Goal: Task Accomplishment & Management: Use online tool/utility

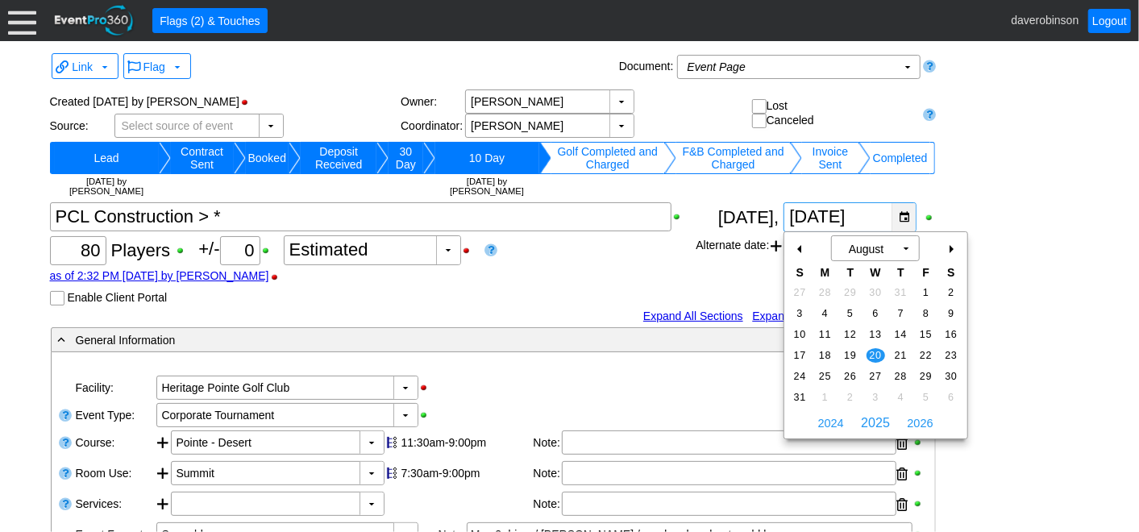
click at [897, 215] on div "▼" at bounding box center [903, 217] width 24 height 28
click at [956, 249] on div "+" at bounding box center [951, 248] width 26 height 27
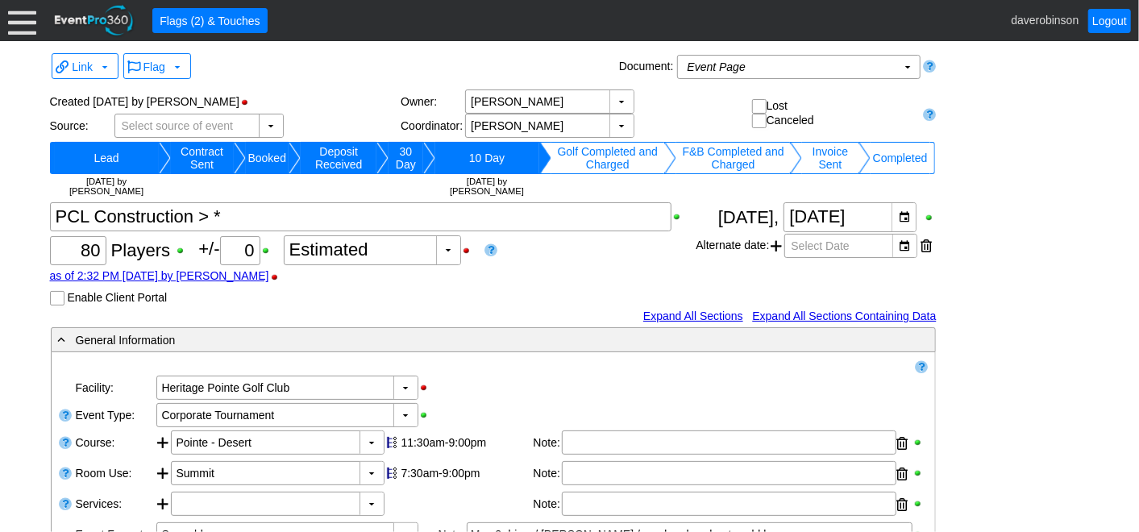
click at [28, 30] on div at bounding box center [22, 20] width 28 height 28
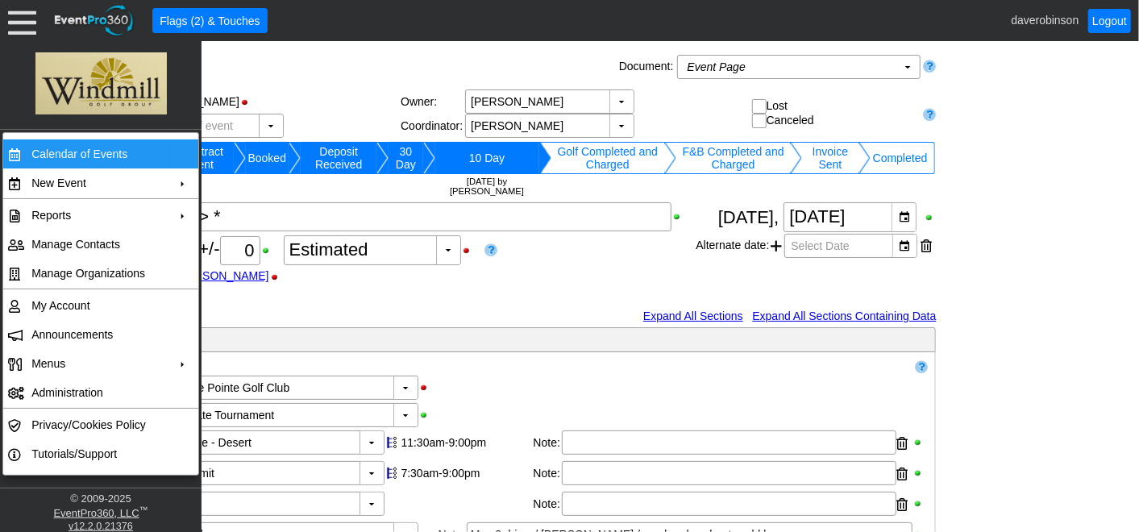
click at [113, 146] on td "Calendar of Events" at bounding box center [97, 153] width 144 height 29
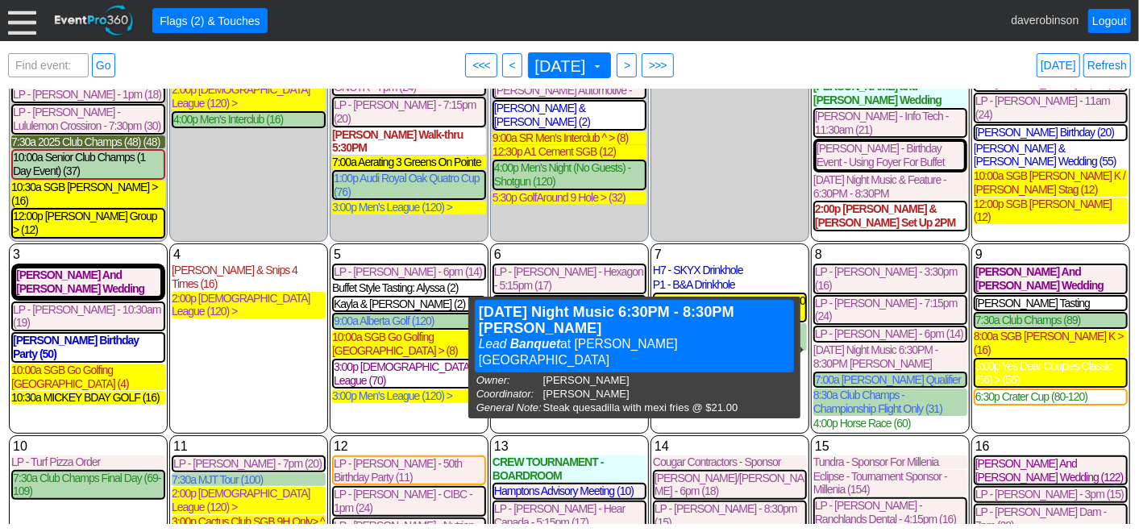
scroll to position [89, 0]
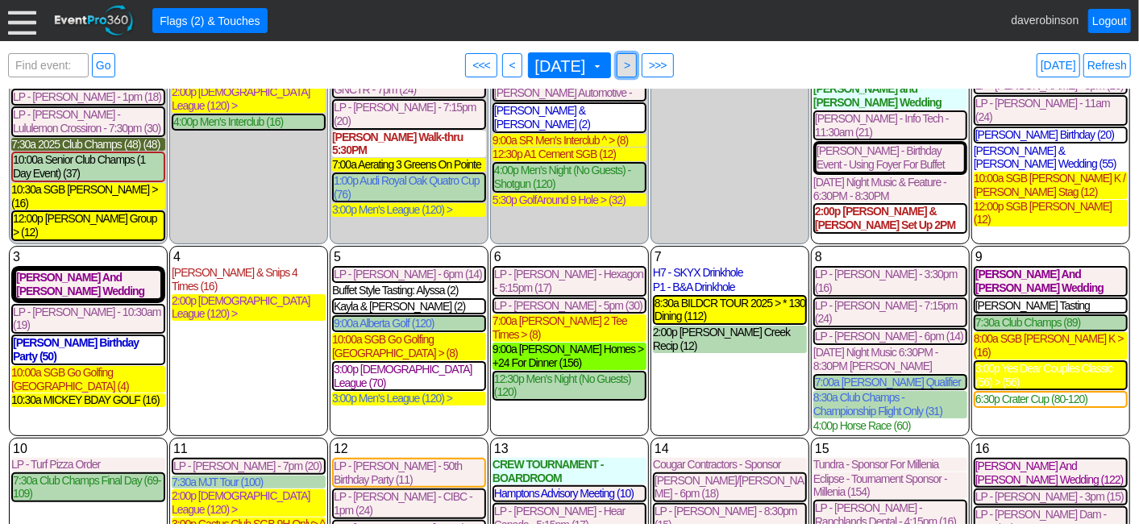
click at [637, 55] on span "● >" at bounding box center [626, 65] width 20 height 24
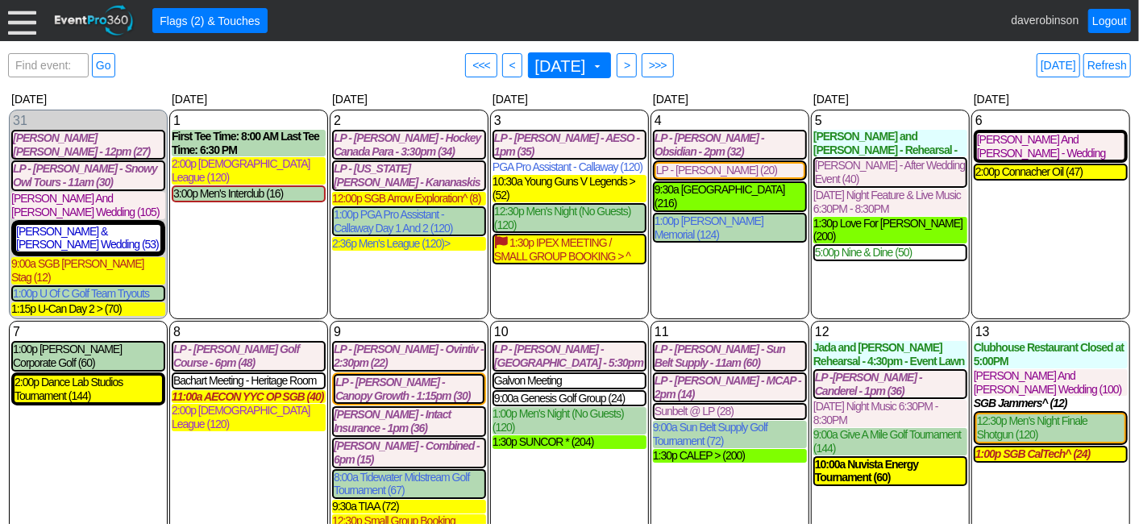
click at [744, 63] on div "Find event: enter title Go ● <<< ● < September 2025 ▼ ● > ● >>> Today Refresh" at bounding box center [569, 65] width 1123 height 32
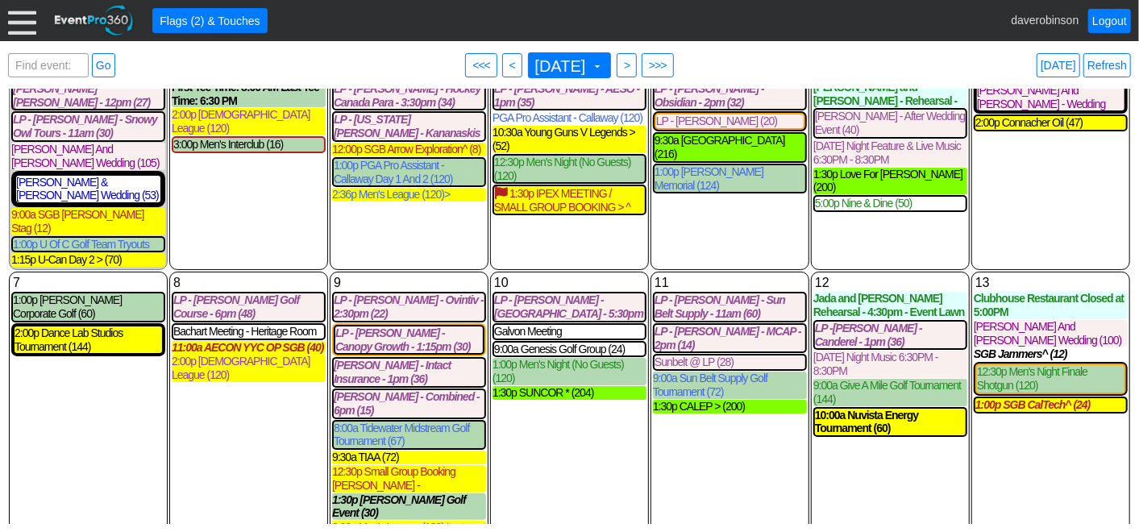
scroll to position [89, 0]
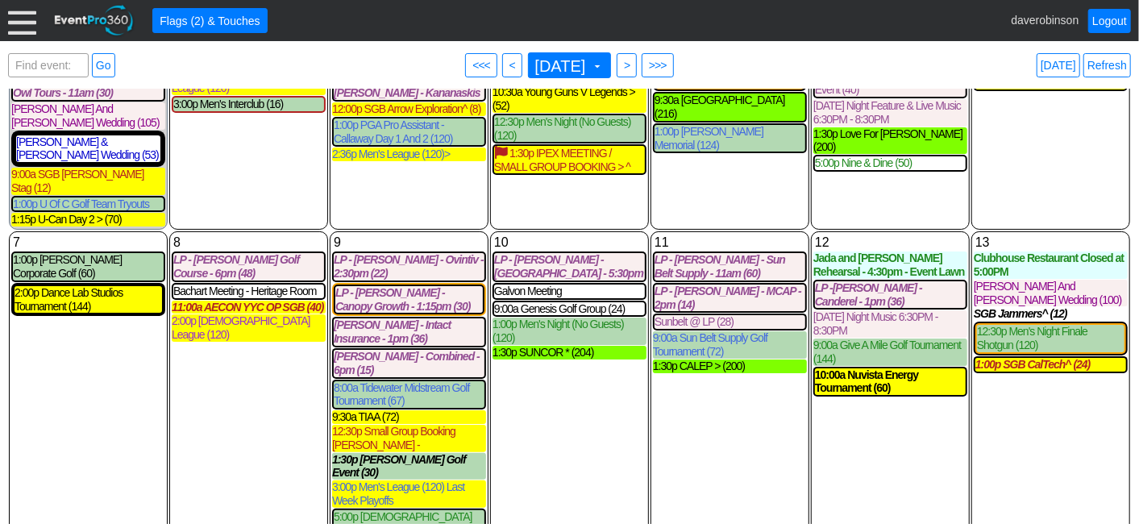
click at [18, 27] on div at bounding box center [22, 20] width 28 height 28
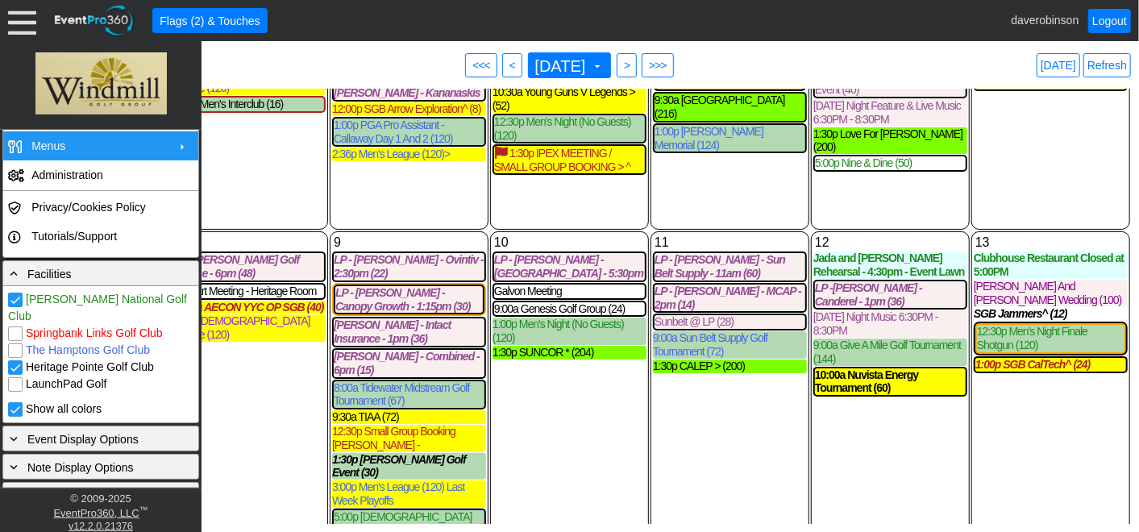
scroll to position [362, 0]
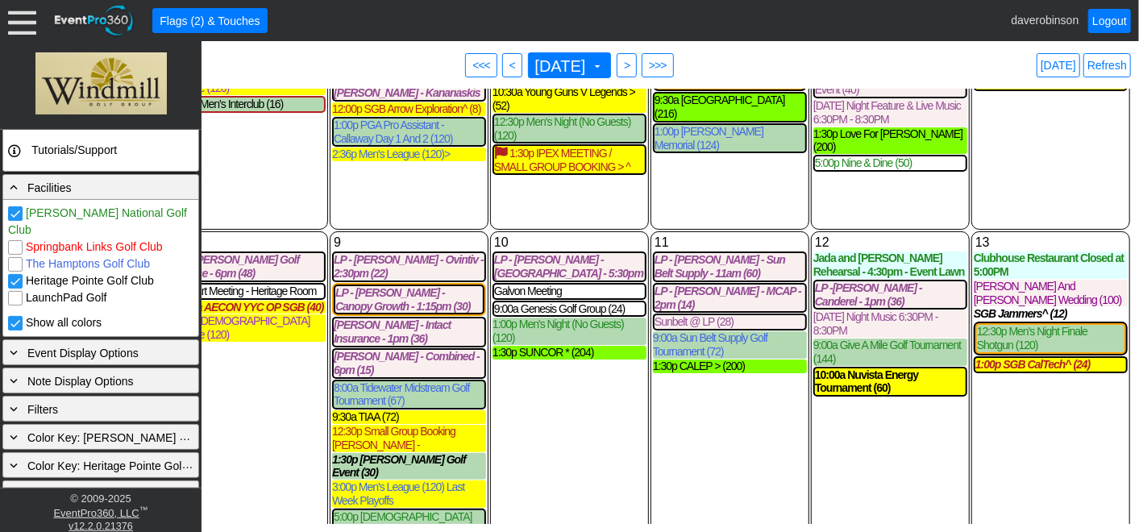
click at [16, 210] on input "[PERSON_NAME] National Golf Club" at bounding box center [17, 215] width 16 height 16
checkbox input "false"
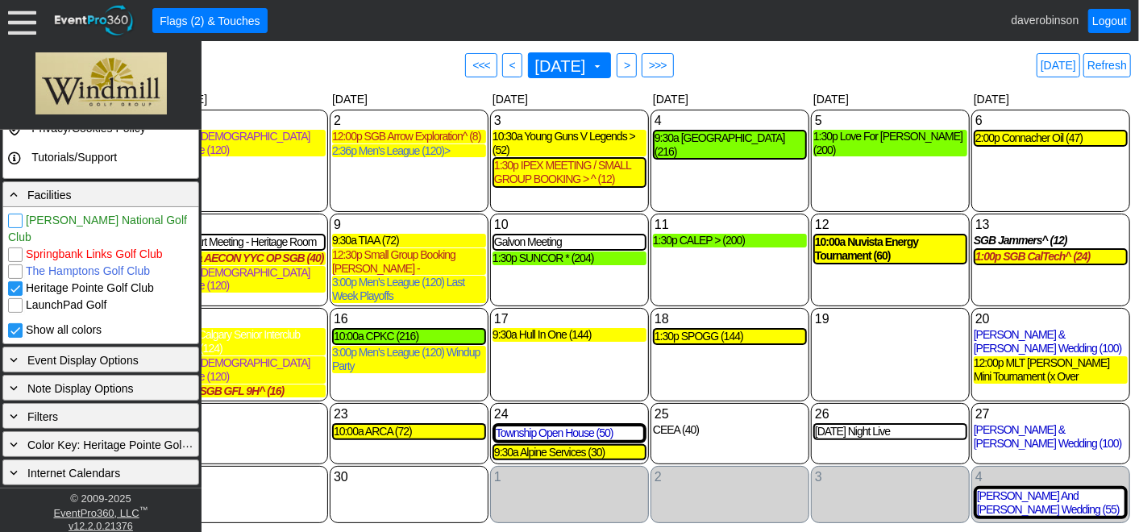
scroll to position [334, 0]
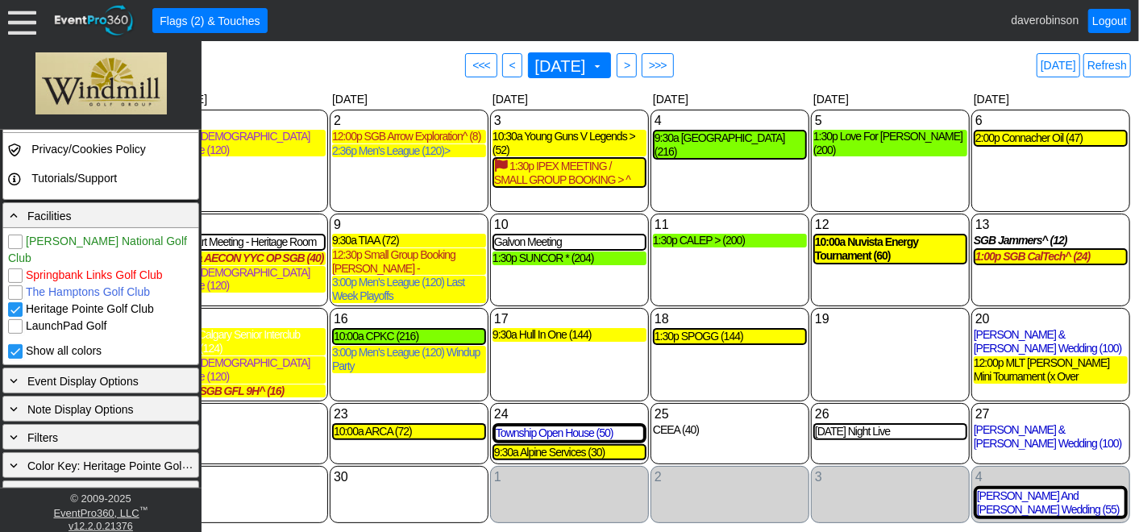
click at [520, 375] on div "17 Wednesday 9:30a Hull In One (144) Hull In One Lead Golf Event at Heritage Po…" at bounding box center [569, 354] width 159 height 93
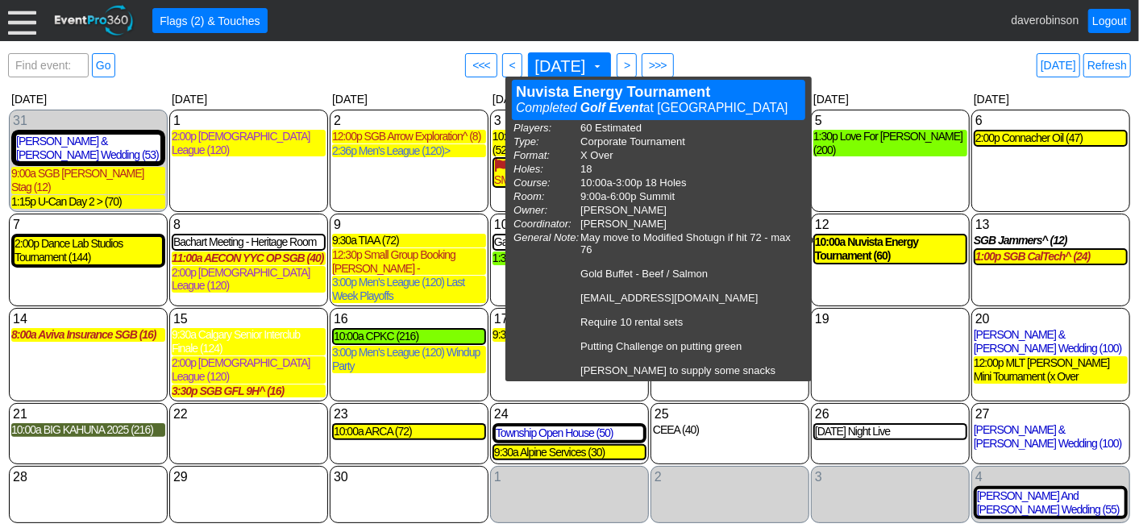
click at [928, 76] on div "Find event: enter title Go ● <<< ● < September 2025 ▼ ● > ● >>> Today Refresh" at bounding box center [569, 65] width 1123 height 32
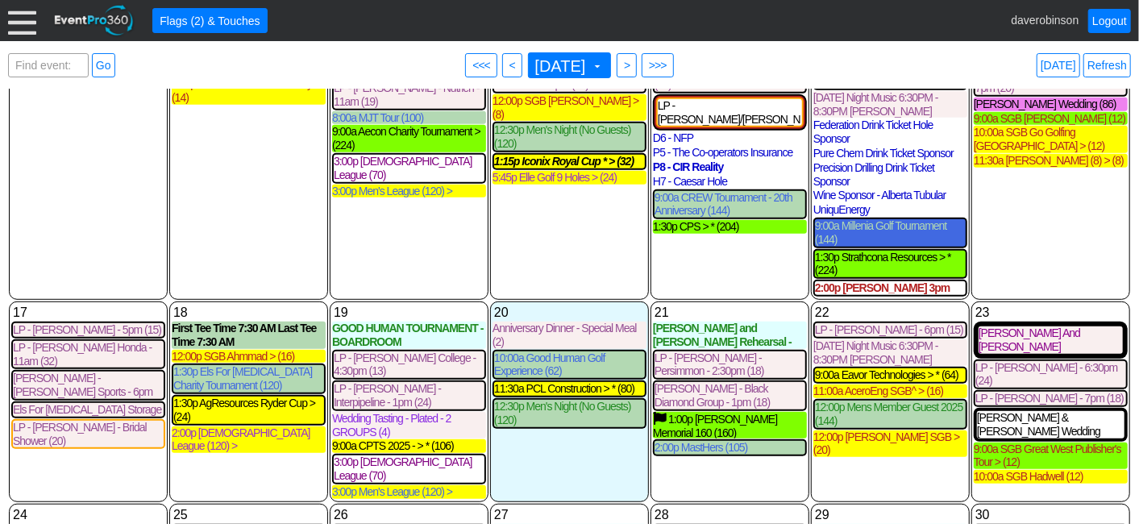
scroll to position [537, 0]
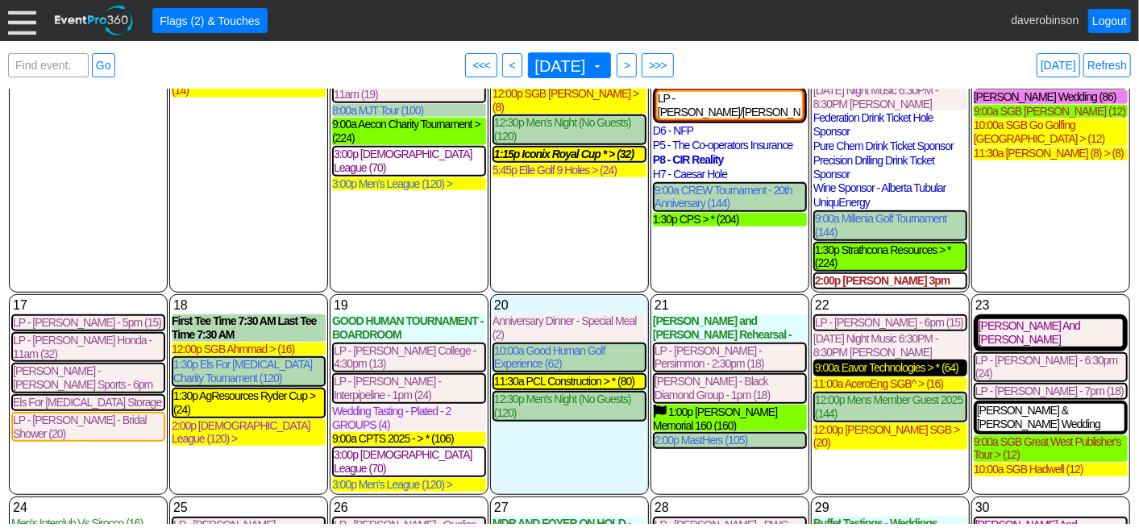
click at [894, 361] on div "9:00a Eavor Technologies > * (64)" at bounding box center [890, 368] width 151 height 14
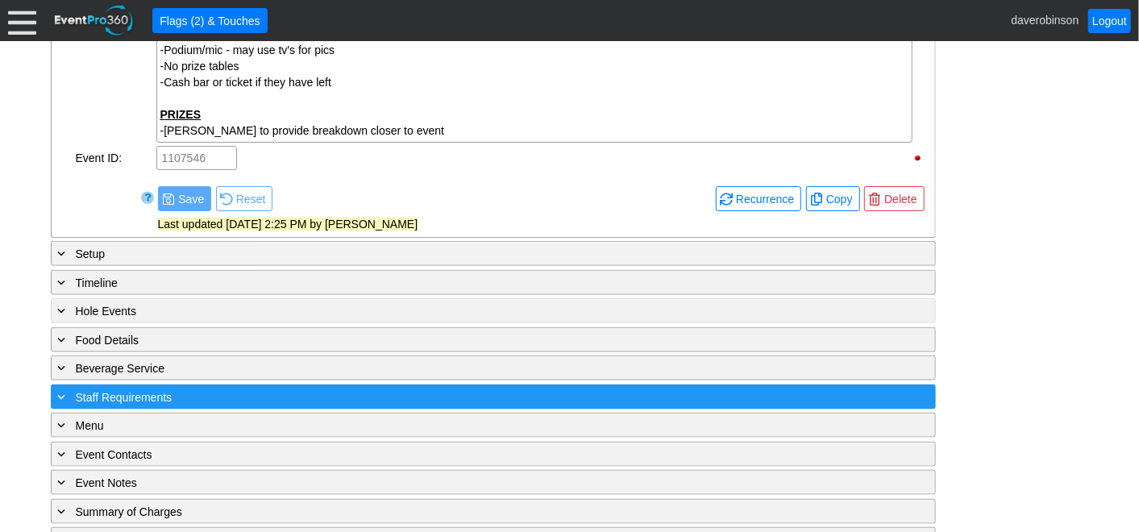
scroll to position [965, 0]
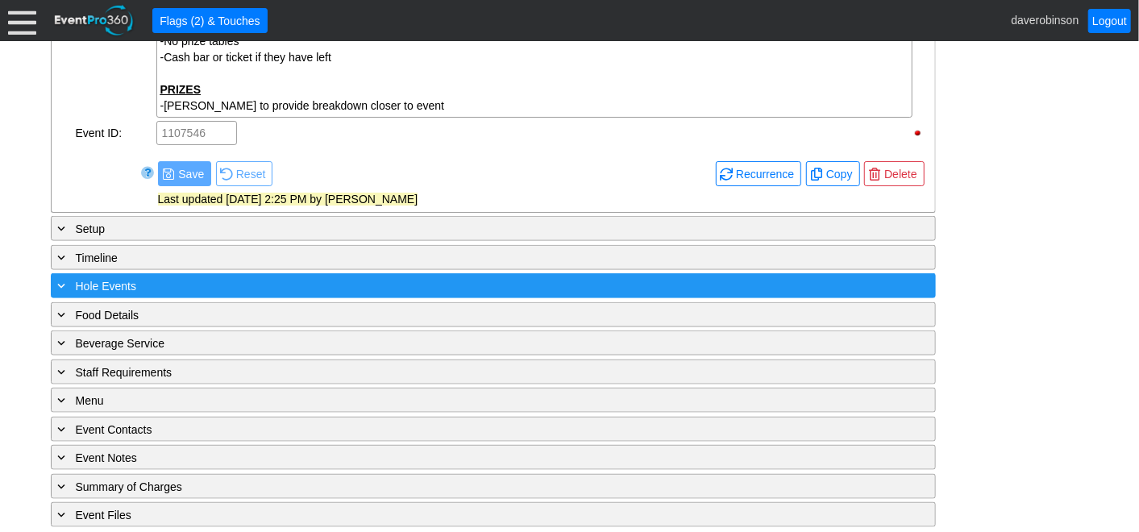
click at [55, 280] on span at bounding box center [62, 285] width 15 height 15
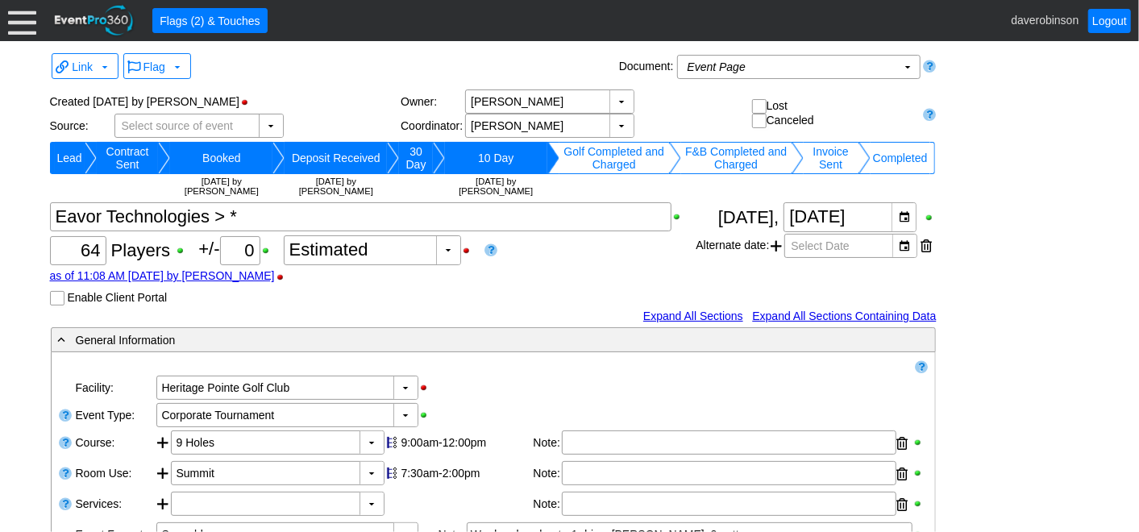
scroll to position [89, 0]
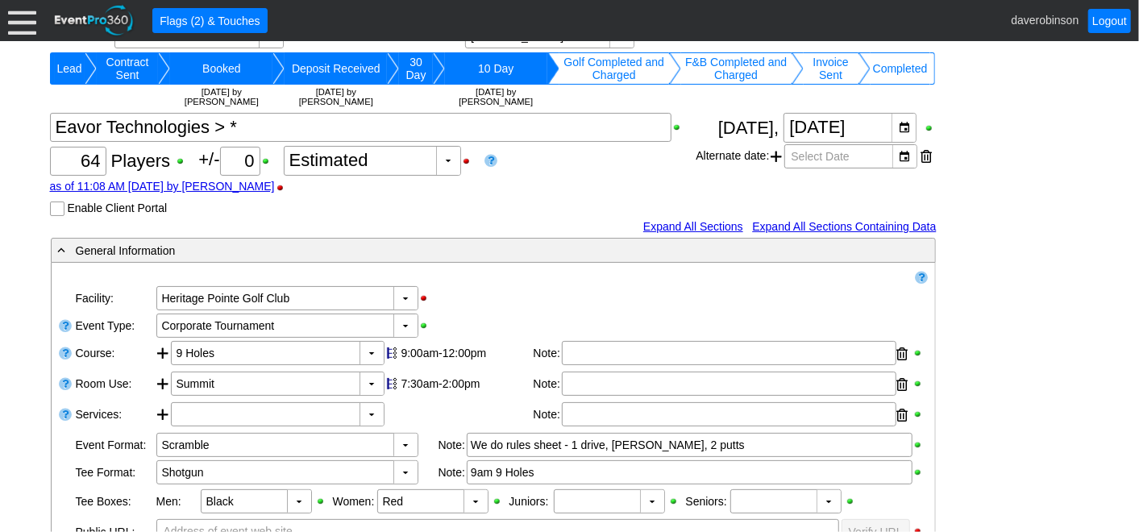
click at [509, 289] on div "▼ Χ Heritage Pointe Golf Club" at bounding box center [542, 297] width 774 height 27
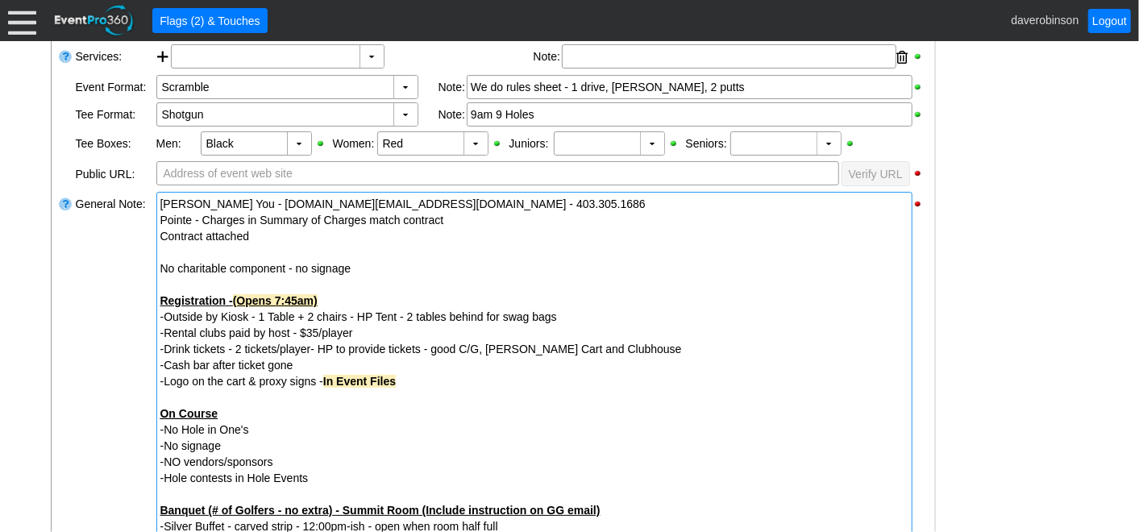
scroll to position [268, 0]
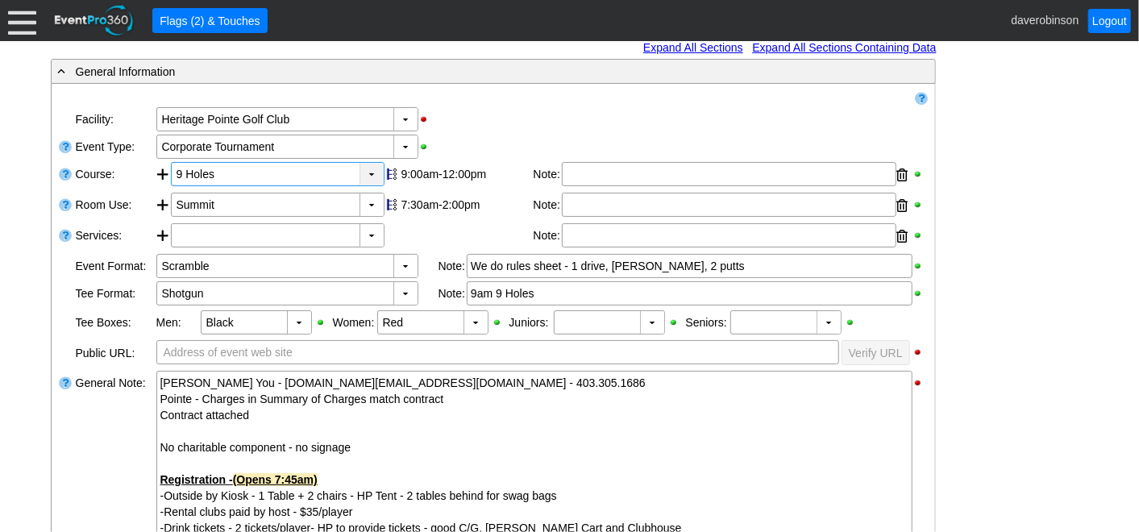
click at [376, 170] on div "▼" at bounding box center [371, 174] width 24 height 23
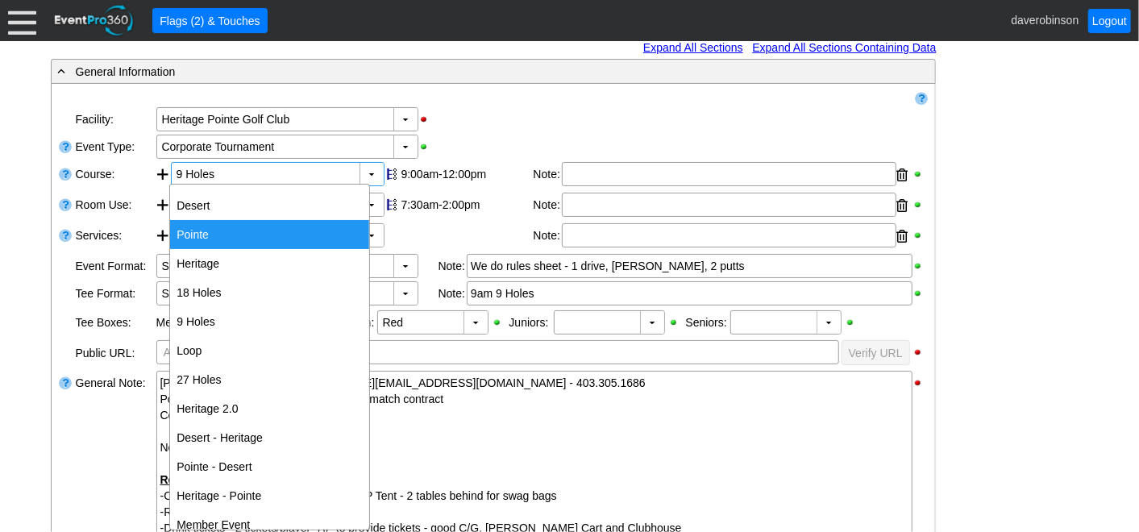
click at [284, 237] on div "Pointe" at bounding box center [269, 234] width 199 height 29
type input "Pointe"
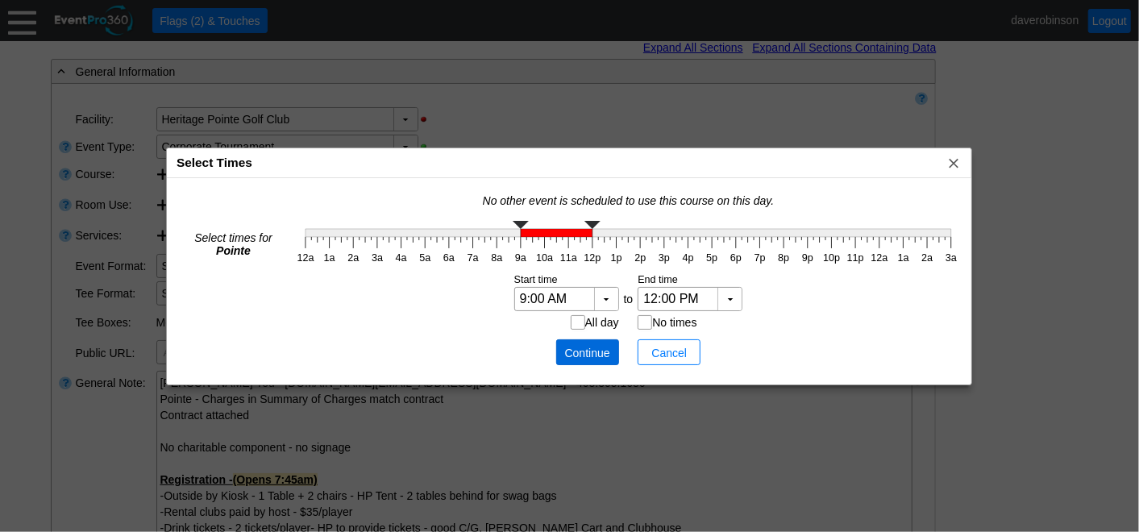
click at [587, 347] on span "Continue" at bounding box center [587, 353] width 48 height 16
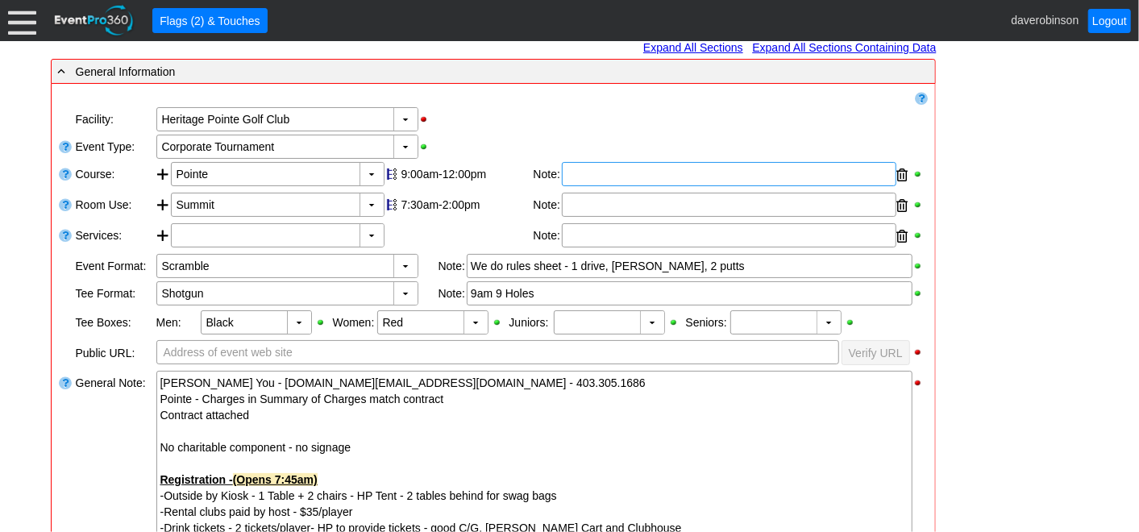
click at [578, 175] on div at bounding box center [729, 174] width 334 height 24
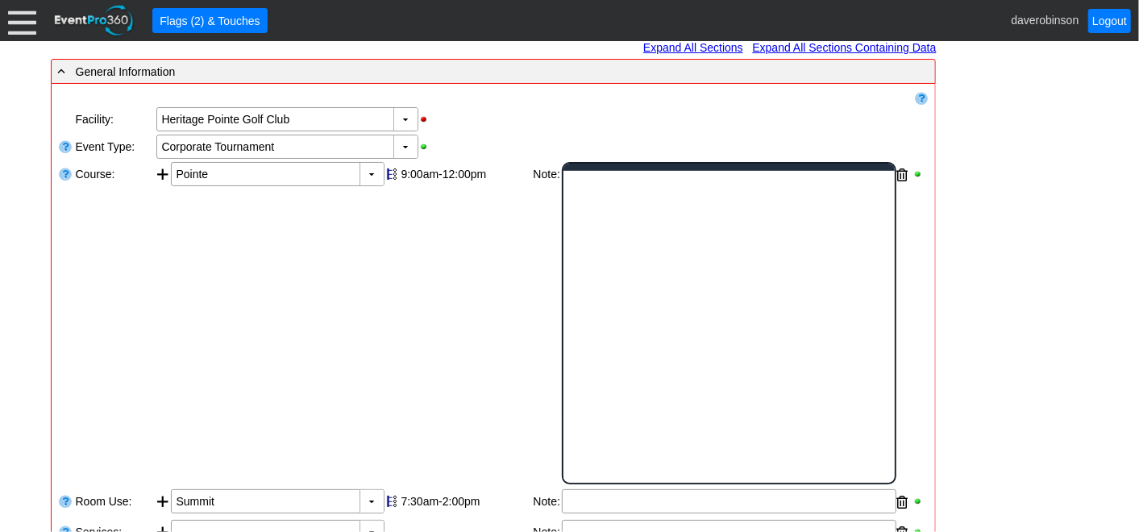
scroll to position [0, 0]
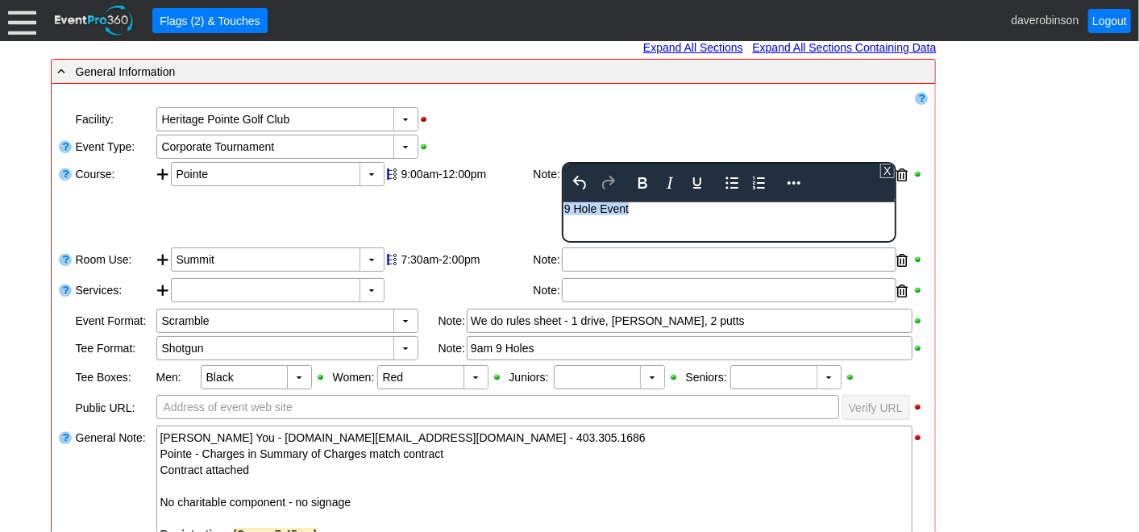
drag, startPoint x: 652, startPoint y: 205, endPoint x: 504, endPoint y: 200, distance: 148.4
click at [562, 201] on html "9 Hole Event" at bounding box center [727, 211] width 331 height 21
click at [639, 180] on icon "Bold" at bounding box center [642, 182] width 19 height 19
click at [785, 145] on div "▼ Χ Corporate Tournament" at bounding box center [542, 146] width 774 height 27
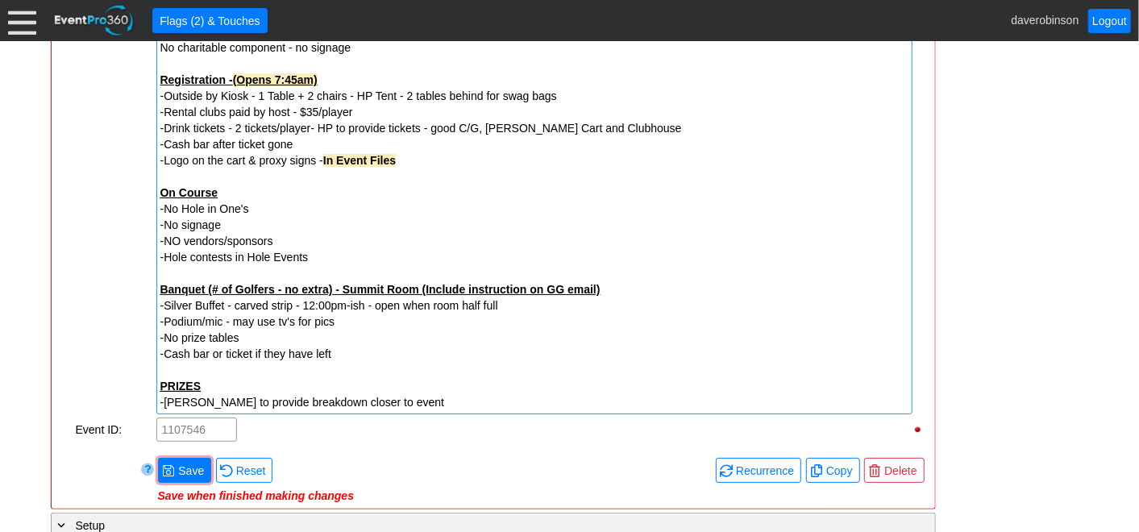
scroll to position [716, 0]
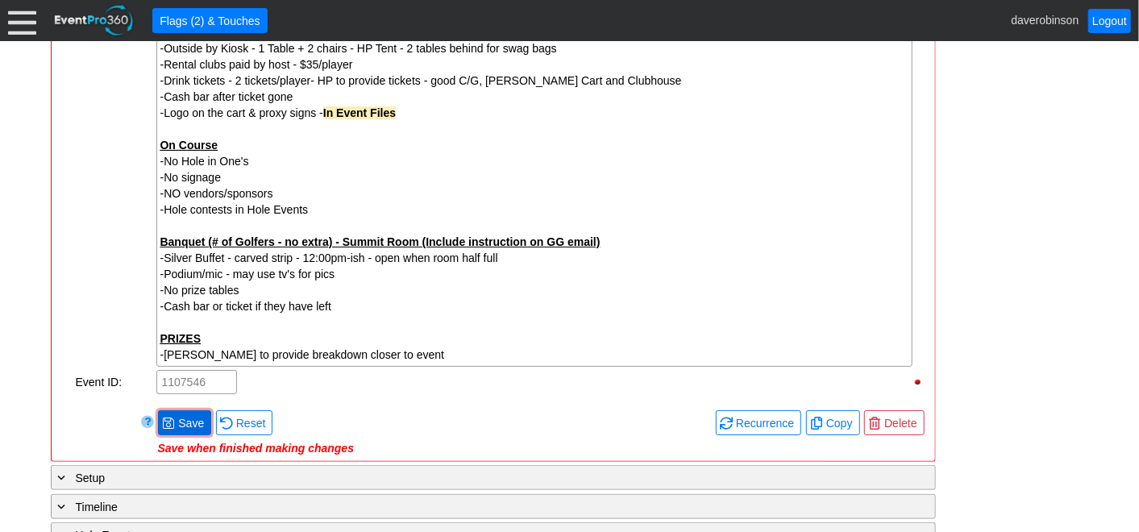
click at [168, 417] on span at bounding box center [168, 423] width 13 height 13
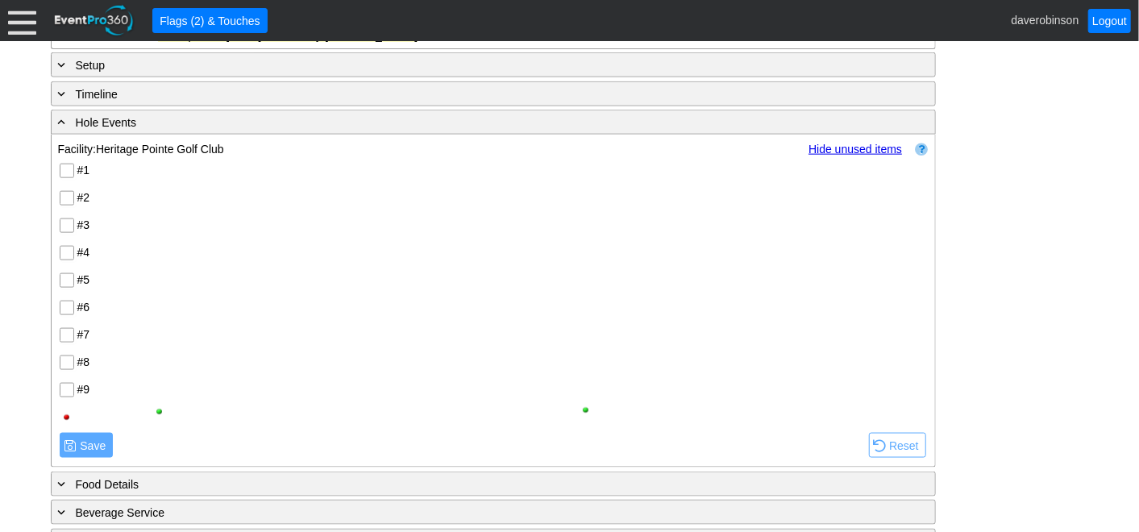
scroll to position [1164, 0]
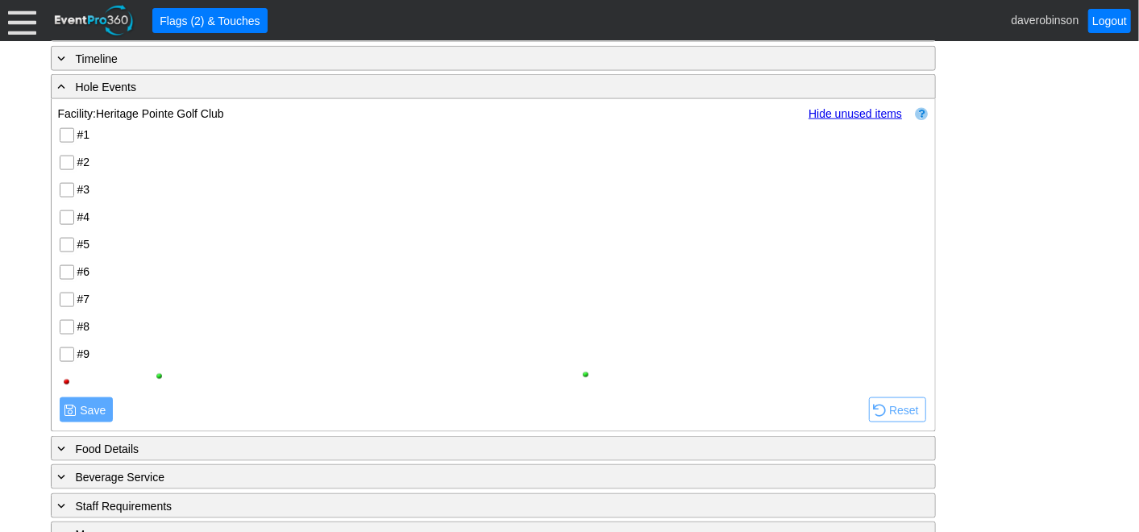
click at [66, 131] on input "#1" at bounding box center [68, 137] width 16 height 16
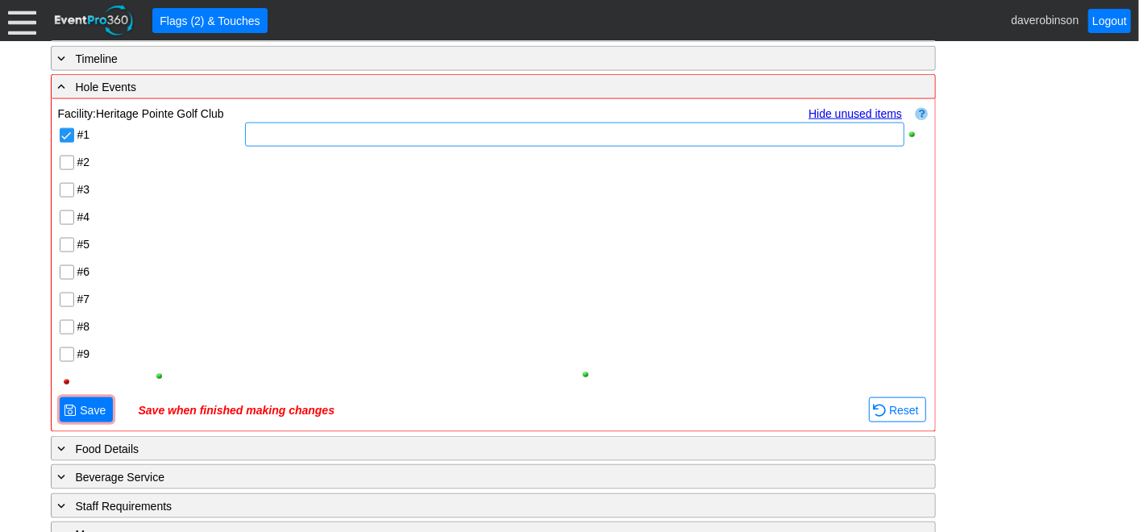
click at [313, 135] on div at bounding box center [574, 134] width 658 height 24
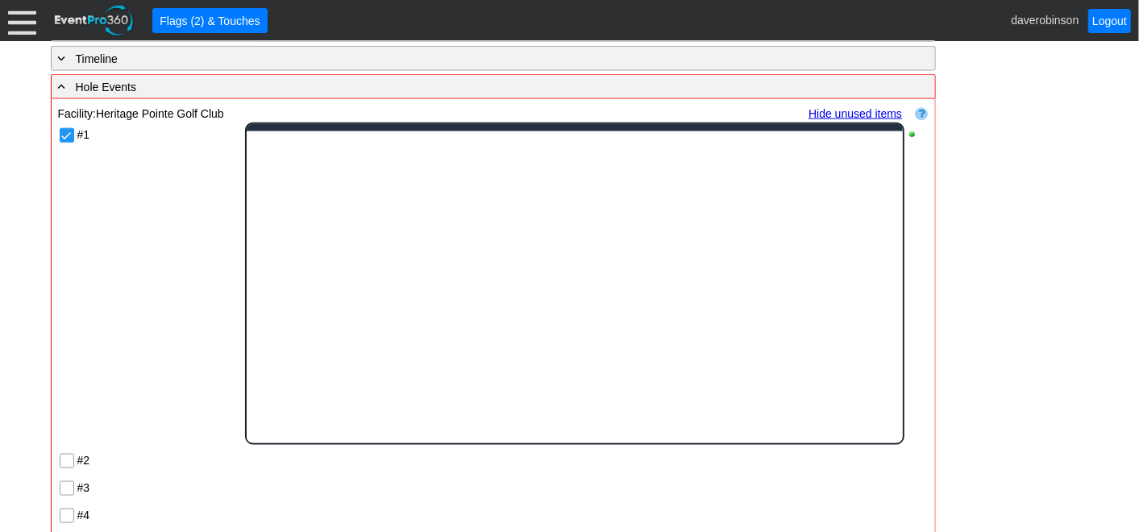
scroll to position [0, 0]
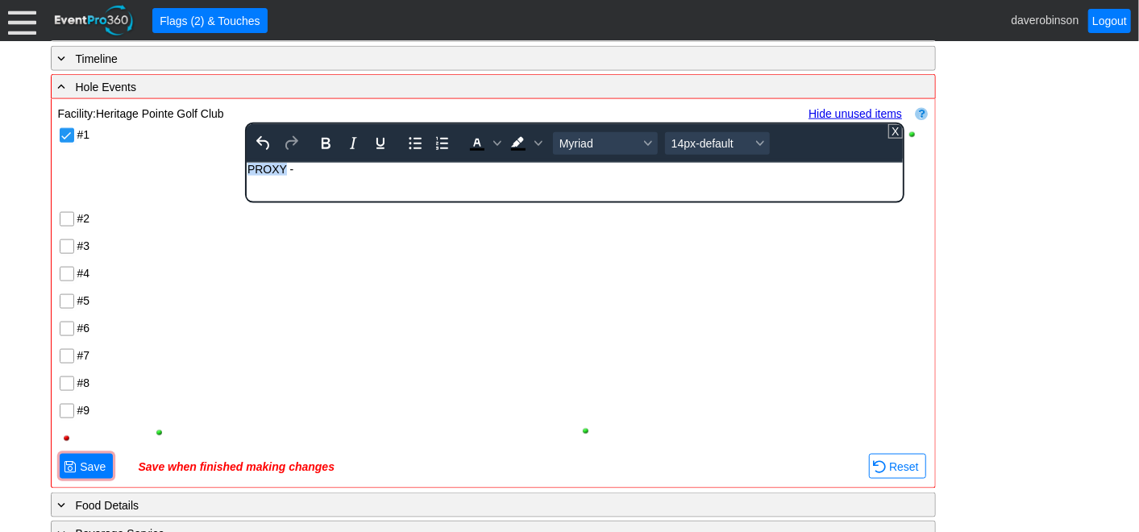
drag, startPoint x: 286, startPoint y: 168, endPoint x: 537, endPoint y: 307, distance: 286.4
click at [247, 163] on html "PROXY -" at bounding box center [574, 173] width 655 height 21
click at [322, 138] on icon "Bold" at bounding box center [326, 143] width 9 height 11
click at [534, 141] on icon "Background color Black" at bounding box center [538, 143] width 8 height 8
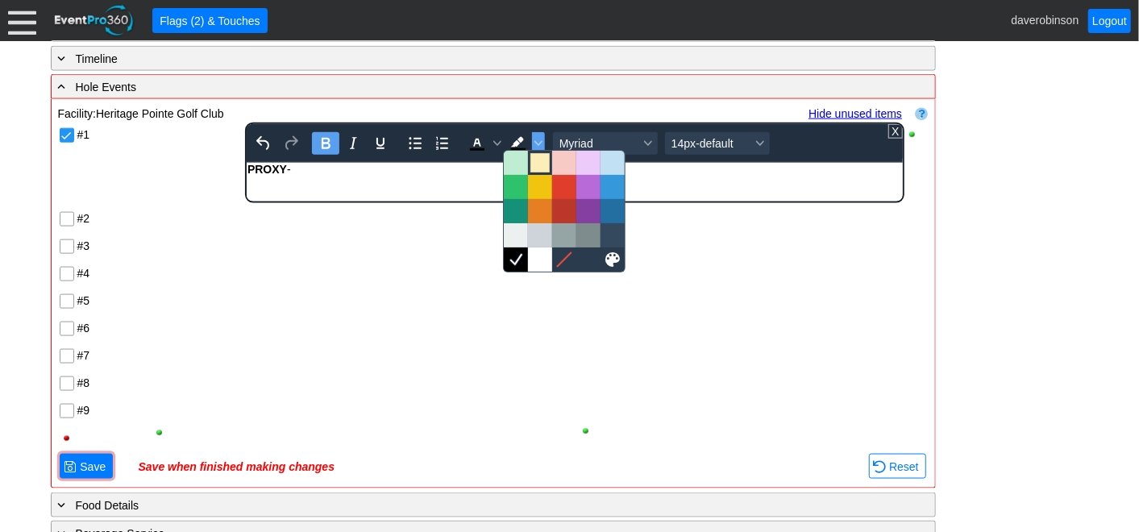
click at [536, 161] on div at bounding box center [539, 162] width 19 height 19
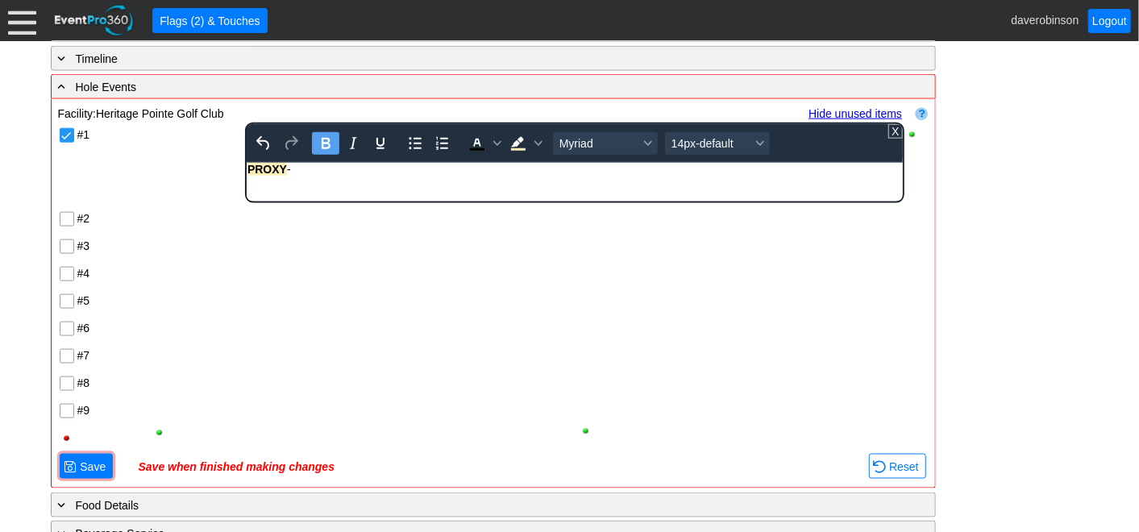
drag, startPoint x: 321, startPoint y: 175, endPoint x: 210, endPoint y: 156, distance: 112.1
click at [247, 163] on html "PROXY -" at bounding box center [574, 173] width 655 height 21
copy div "PROXY -"
click at [309, 172] on div "PROXY -" at bounding box center [574, 169] width 654 height 13
click at [308, 240] on div "#1 To open the popup, press Shift+Enter To open the popup, press Shift+Enter My…" at bounding box center [493, 286] width 870 height 330
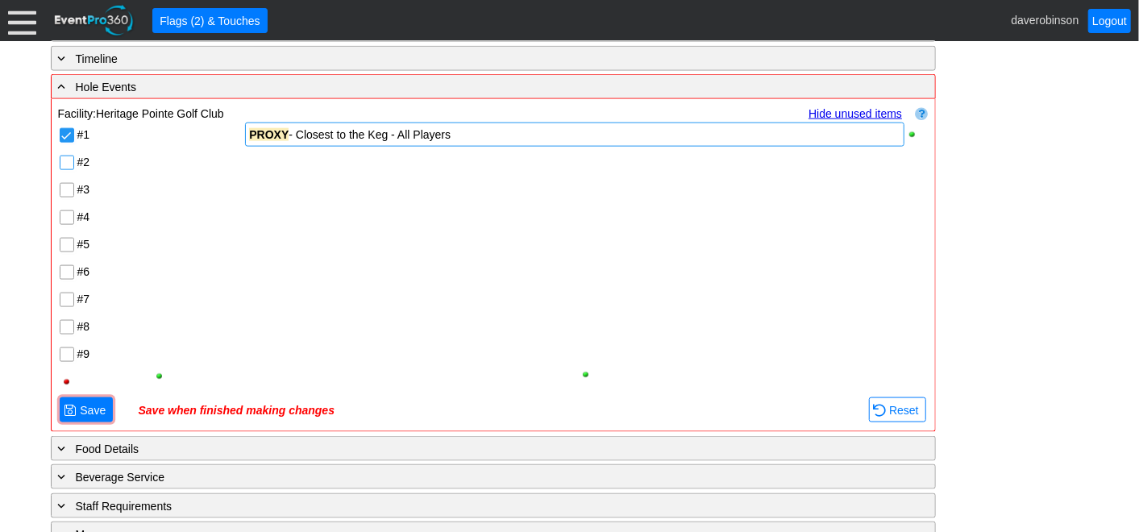
click at [72, 163] on input "#2" at bounding box center [68, 164] width 16 height 16
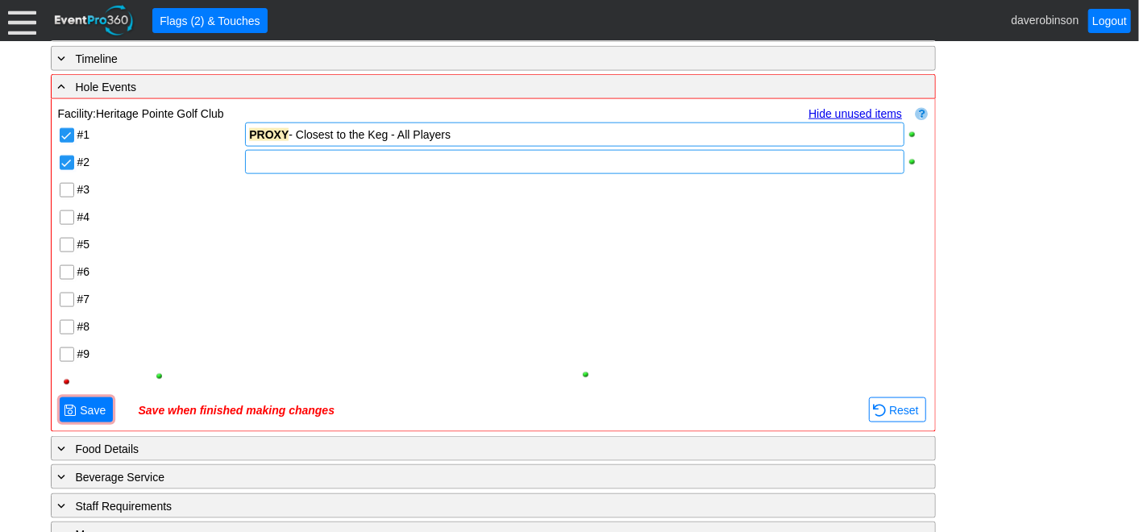
click at [262, 160] on div at bounding box center [574, 162] width 658 height 24
click at [332, 297] on div "#1 PROXY - Closest to the Keg - All Players #2 Roll the Dice Challenge #3 #4 #5…" at bounding box center [493, 258] width 870 height 274
click at [66, 186] on input "#3" at bounding box center [68, 192] width 16 height 16
click at [298, 191] on div at bounding box center [574, 189] width 658 height 24
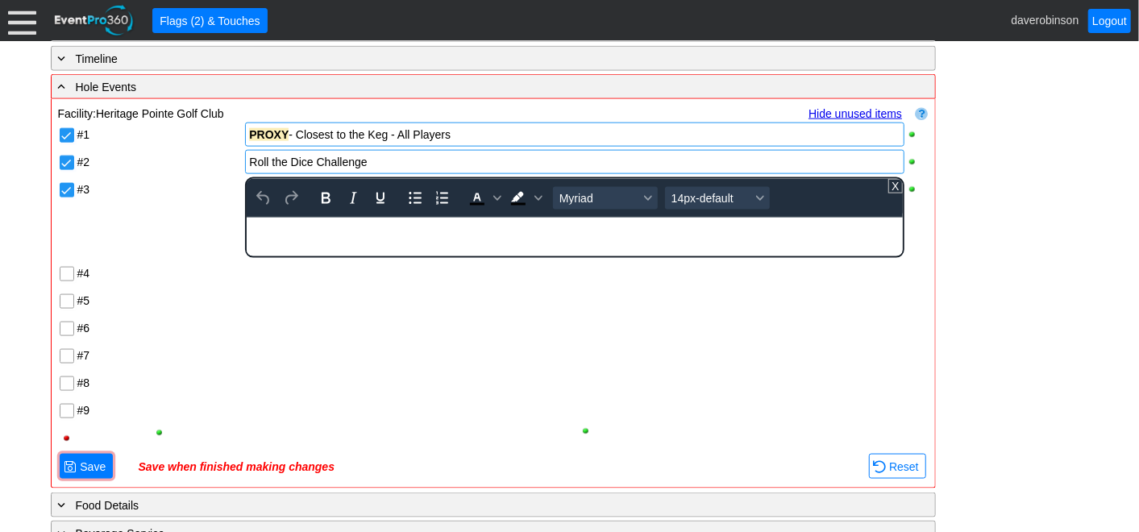
paste body "Rich Text Area. Press ALT-0 for help."
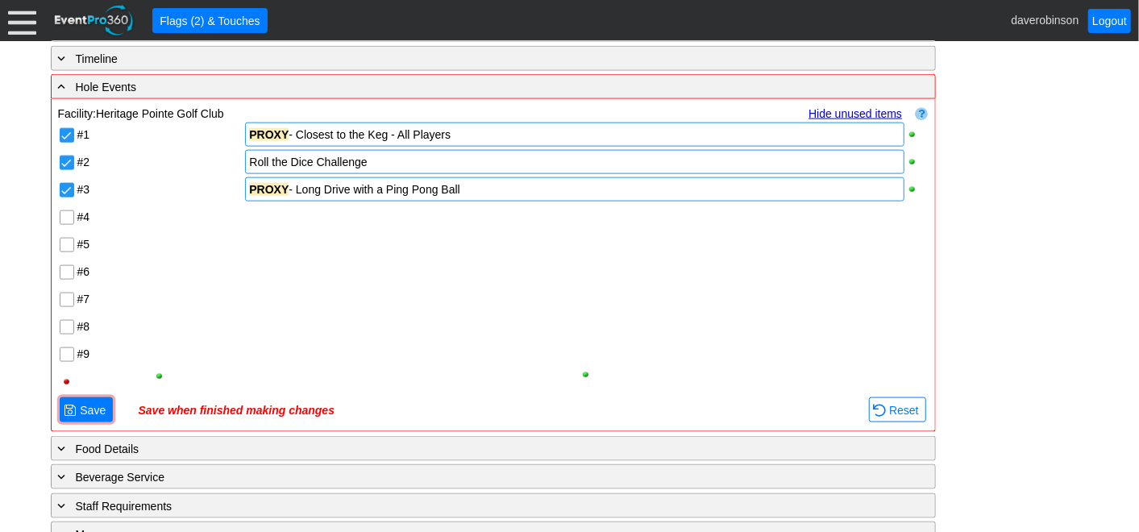
click at [501, 188] on div "PROXY - Long Drive with a Ping Pong Ball" at bounding box center [574, 189] width 650 height 16
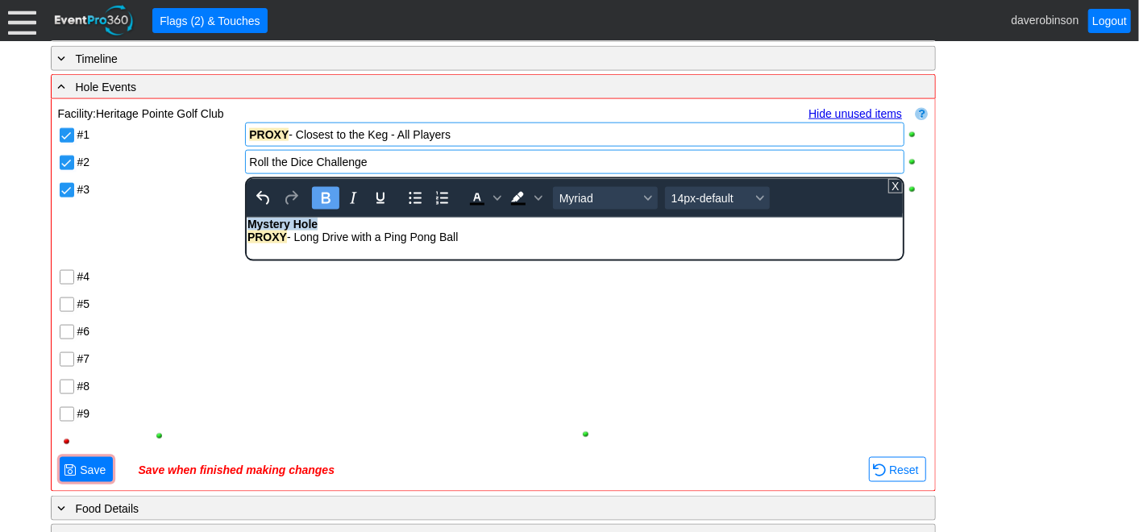
drag, startPoint x: 331, startPoint y: 226, endPoint x: 64, endPoint y: 200, distance: 268.9
click at [247, 218] on html "Mystery Hole PROXY - Long Drive with a Ping Pong Ball" at bounding box center [574, 235] width 655 height 34
click at [324, 199] on icon "Bold" at bounding box center [325, 198] width 19 height 19
click at [534, 196] on icon "Background color Black" at bounding box center [538, 198] width 8 height 8
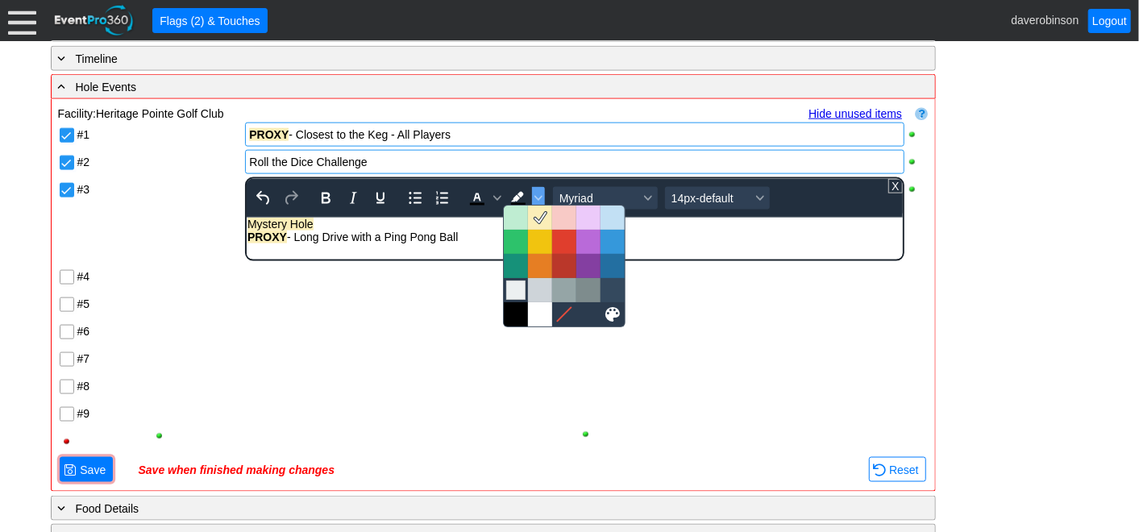
drag, startPoint x: 518, startPoint y: 285, endPoint x: 511, endPoint y: 289, distance: 8.3
click at [517, 285] on div at bounding box center [515, 289] width 19 height 19
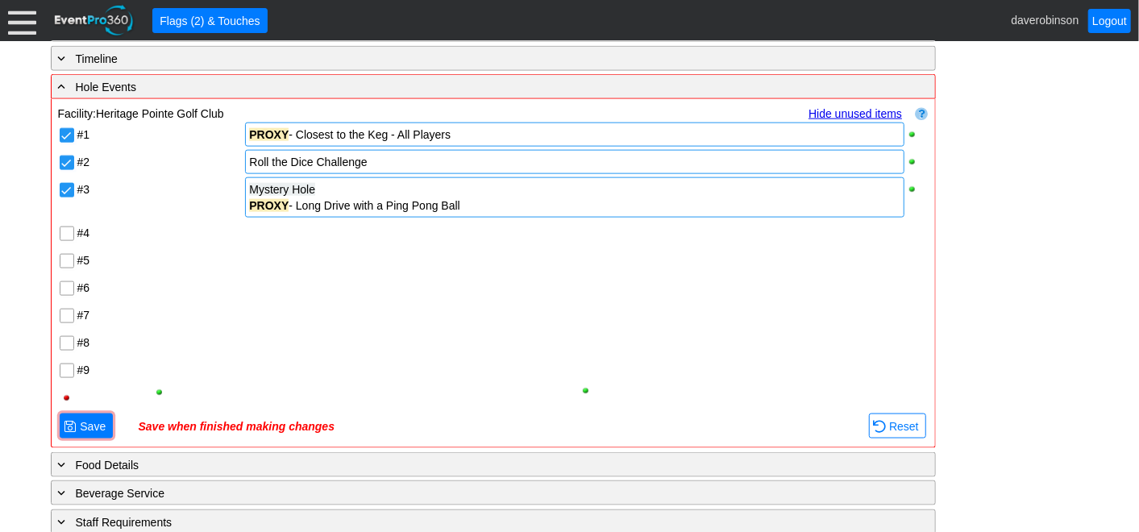
click at [427, 304] on div "#1 PROXY - Closest to the Keg - All Players #2 Roll the Dice Challenge #3 Myste…" at bounding box center [493, 266] width 870 height 290
click at [232, 256] on div "#5" at bounding box center [159, 257] width 165 height 19
click at [62, 227] on input "#4" at bounding box center [68, 235] width 16 height 16
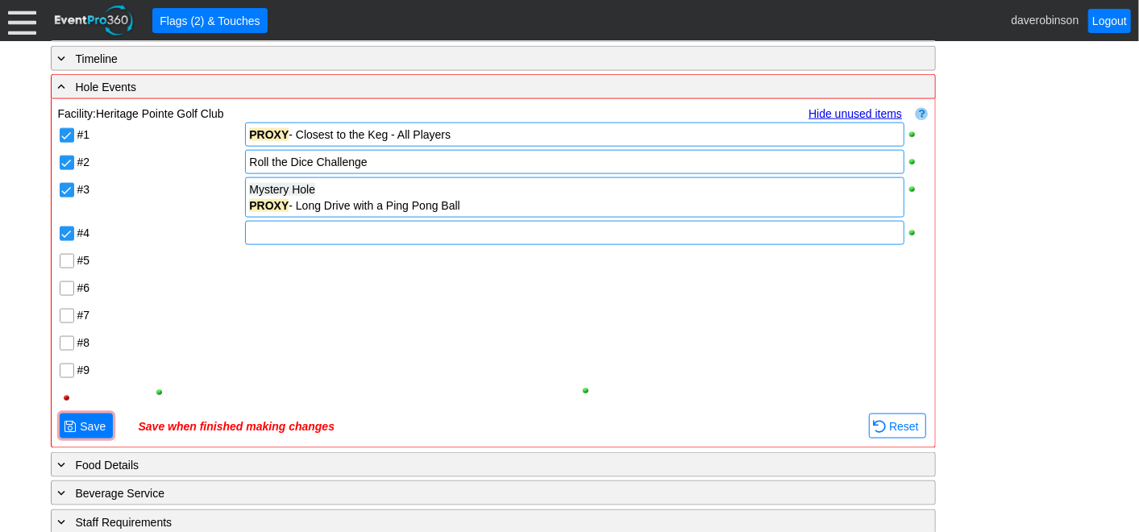
click at [292, 233] on div at bounding box center [574, 233] width 658 height 24
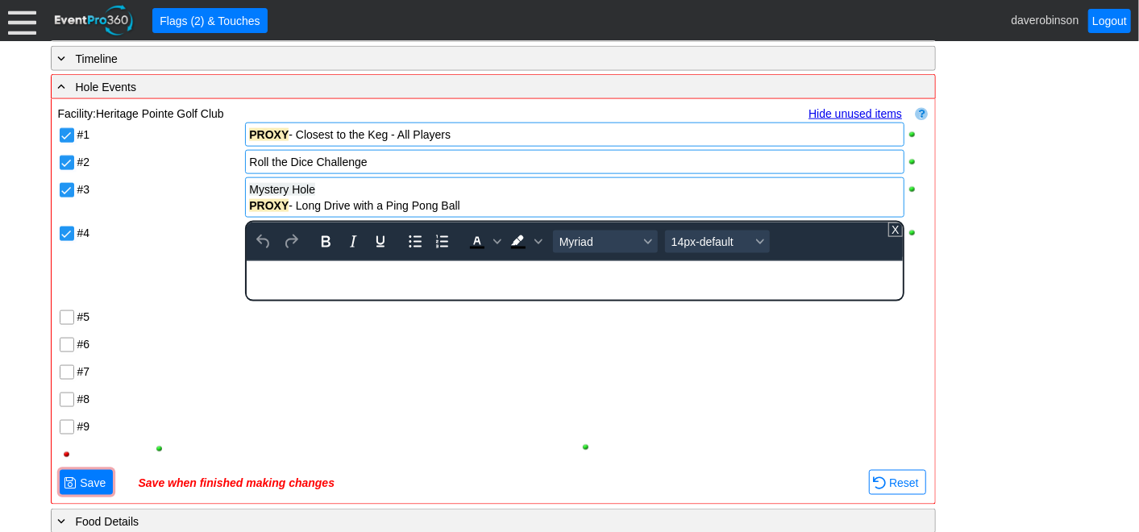
paste body "Rich Text Area. Press ALT-0 for help."
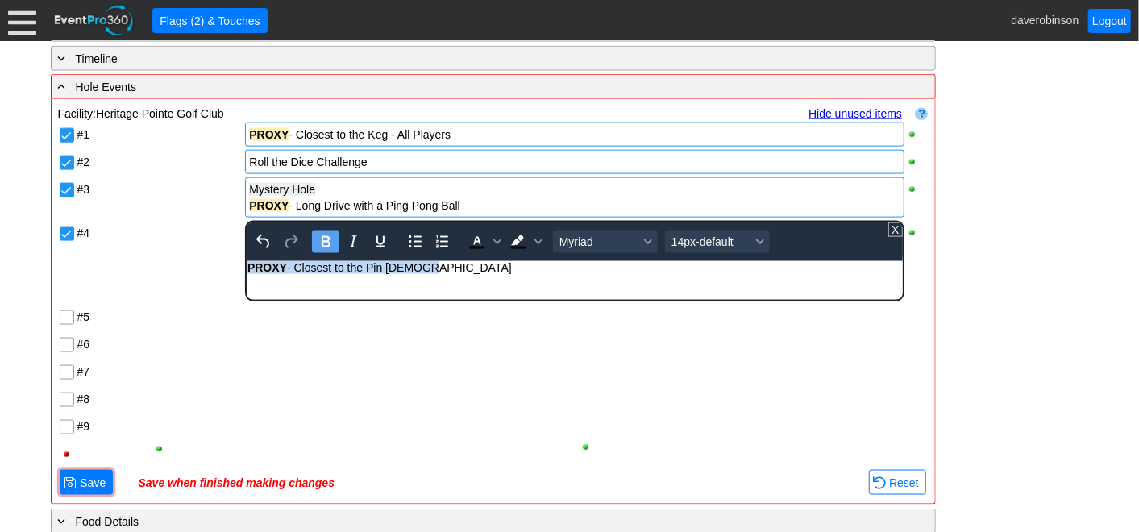
drag, startPoint x: 430, startPoint y: 269, endPoint x: 168, endPoint y: 252, distance: 262.4
click at [247, 261] on html "PROXY - Closest to the Pin Ladies" at bounding box center [574, 271] width 655 height 21
copy div "PROXY - Closest to the Pin Ladies"
click at [191, 316] on div "#1 PROXY - Closest to the Keg - All Players #2 Roll the Dice Challenge #3 Myste…" at bounding box center [493, 294] width 870 height 347
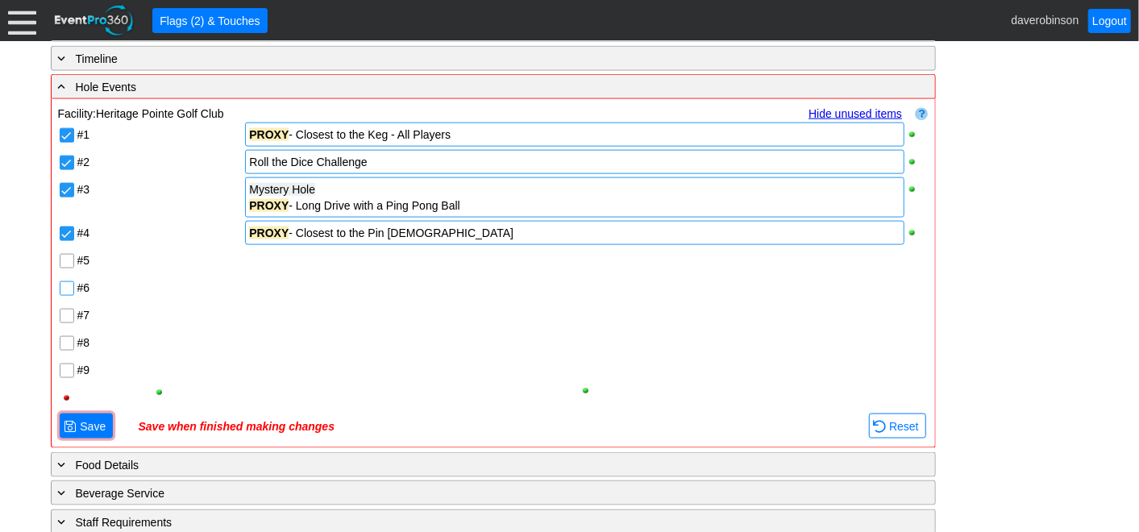
click at [62, 282] on input "#6" at bounding box center [68, 290] width 16 height 16
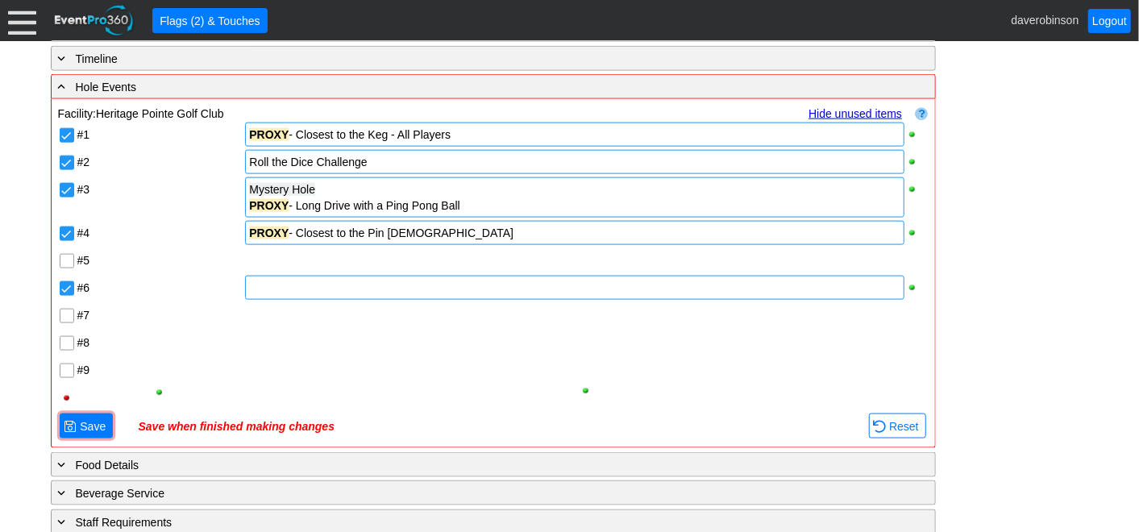
click at [272, 292] on div at bounding box center [574, 288] width 658 height 24
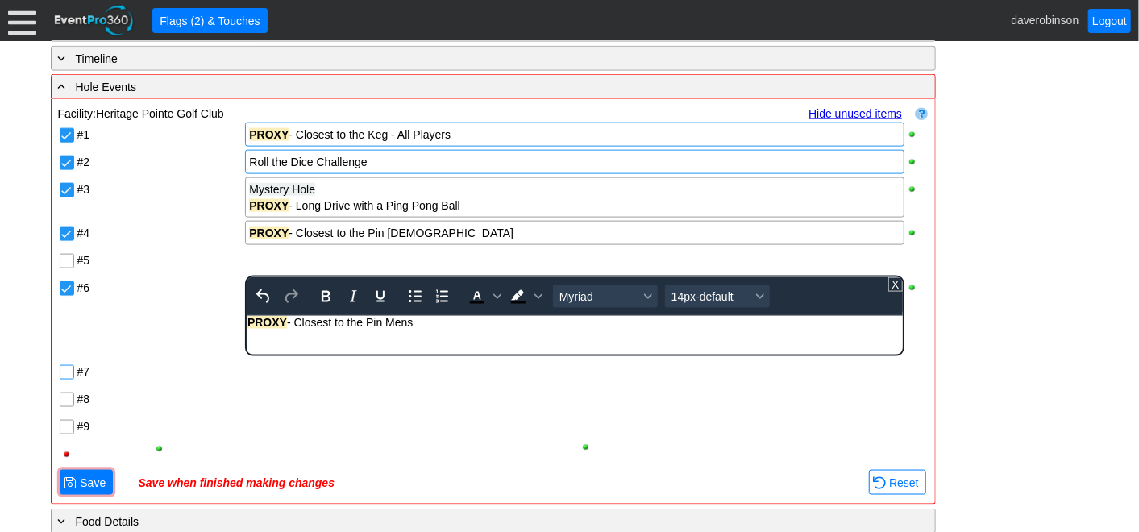
click at [62, 367] on div "#1 PROXY - Closest to the Keg - All Players #2 Roll the Dice Challenge #3 Myste…" at bounding box center [493, 294] width 870 height 347
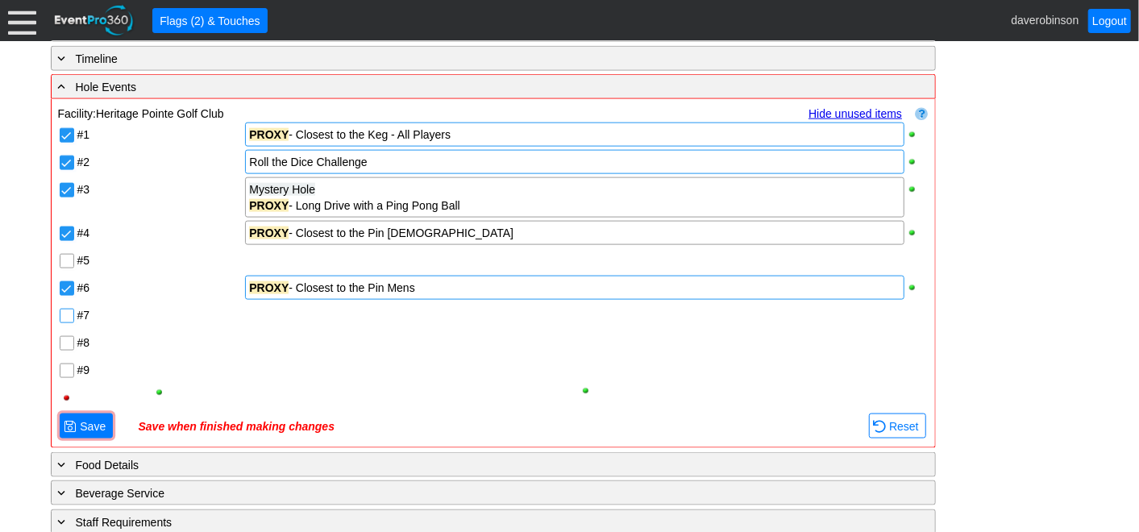
click at [63, 309] on input "#7" at bounding box center [68, 317] width 16 height 16
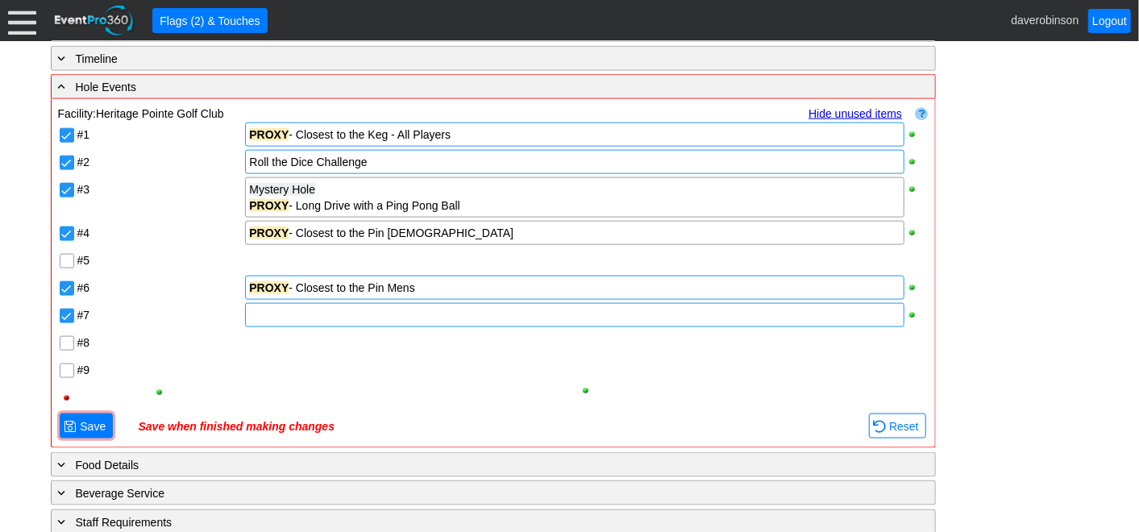
click at [294, 313] on div at bounding box center [574, 315] width 658 height 24
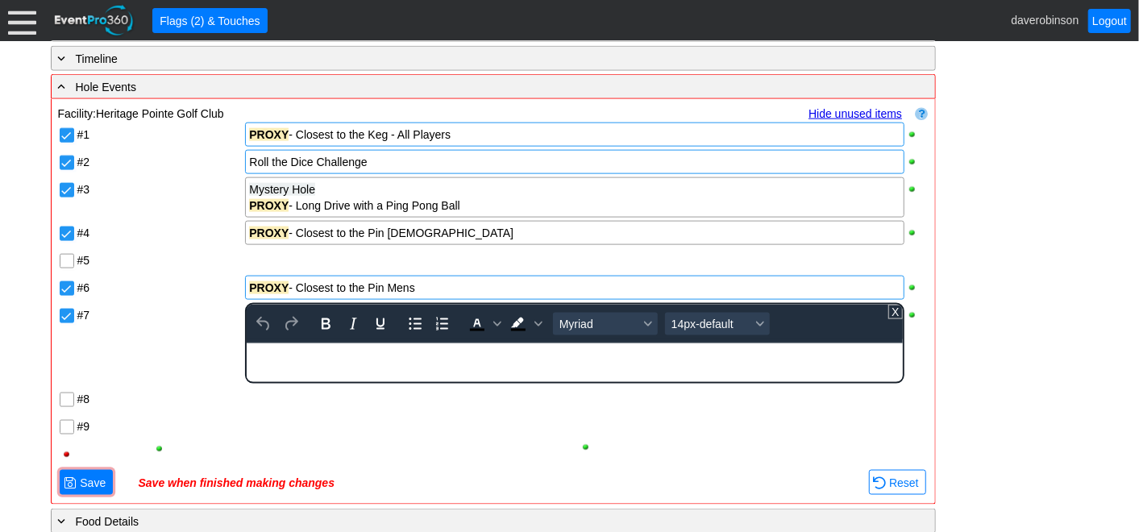
paste body "Rich Text Area. Press ALT-0 for help."
click at [399, 349] on div "PROXY - Longest Putt - All PLayers" at bounding box center [574, 349] width 654 height 13
click at [342, 404] on div "#1 PROXY - Closest to the Keg - All Players #2 Roll the Dice Challenge #3 Myste…" at bounding box center [493, 294] width 870 height 347
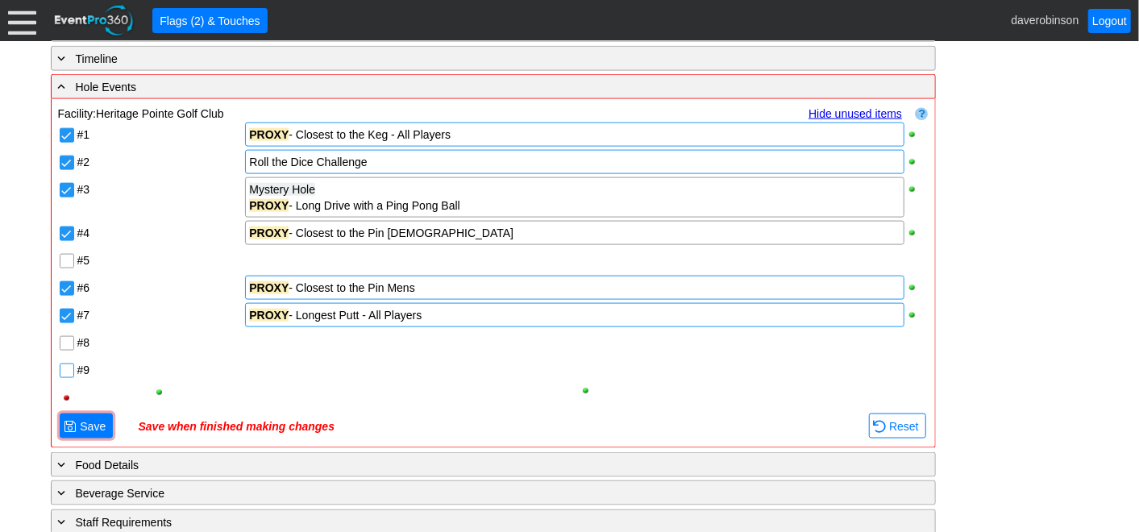
click at [69, 367] on input "#9" at bounding box center [68, 372] width 16 height 16
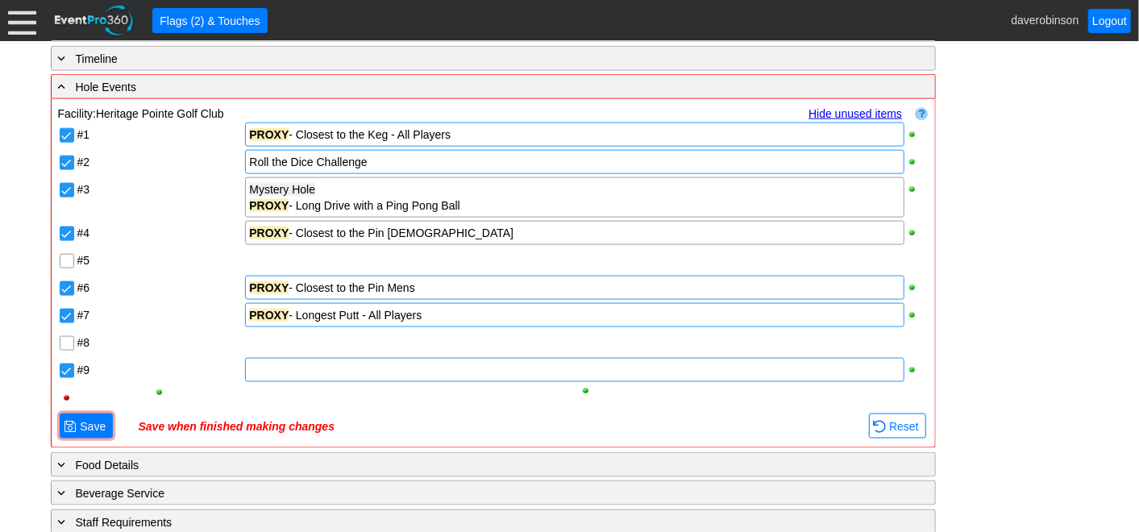
click at [288, 369] on div at bounding box center [574, 370] width 658 height 24
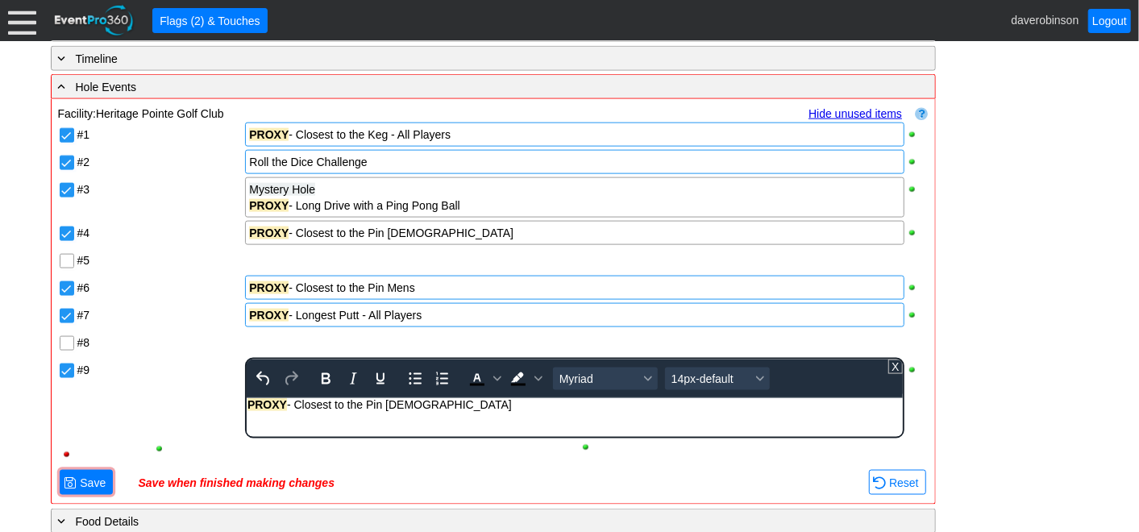
click at [143, 370] on div "#9" at bounding box center [159, 367] width 165 height 19
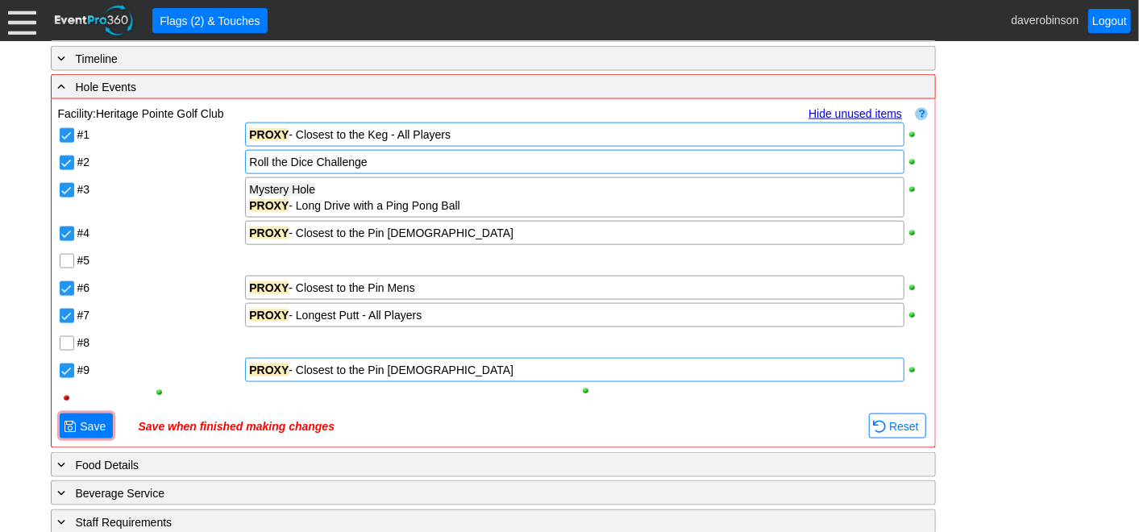
drag, startPoint x: 446, startPoint y: 236, endPoint x: 382, endPoint y: 243, distance: 64.8
click at [226, 228] on div "#4 PROXY - Closest to the Pin Ladies" at bounding box center [493, 232] width 870 height 27
click at [455, 230] on div "PROXY - Closest to the Pin Ladies" at bounding box center [574, 233] width 650 height 16
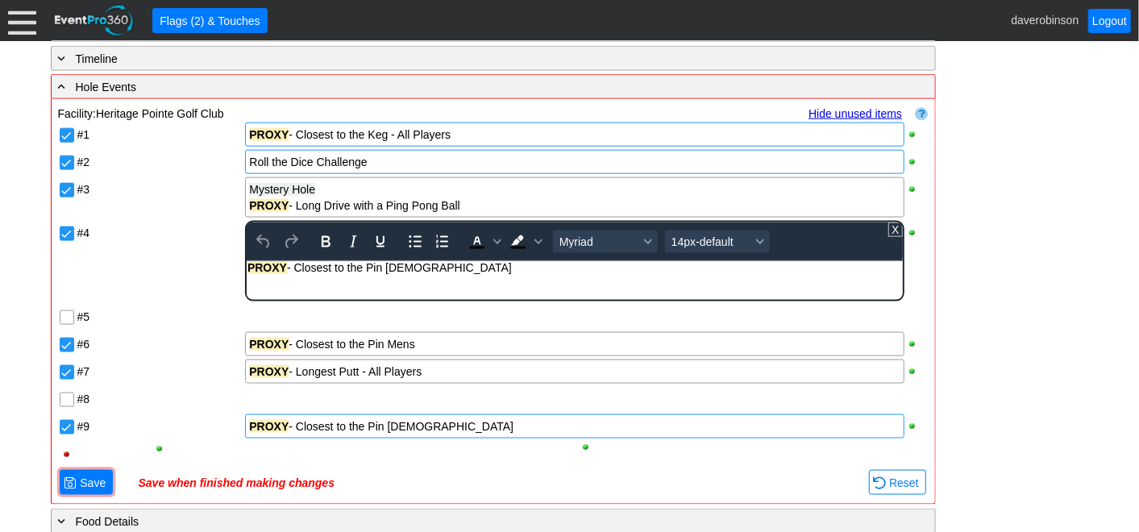
click at [438, 271] on div "PROXY - Closest to the Pin Ladies" at bounding box center [574, 267] width 654 height 13
drag, startPoint x: 438, startPoint y: 271, endPoint x: 234, endPoint y: 273, distance: 203.9
click at [247, 273] on html "PROXY - Closest to the Pin Ladies" at bounding box center [574, 271] width 655 height 21
click at [233, 264] on div "#1 PROXY - Closest to the Keg - All Players #2 Roll the Dice Challenge #3 Myste…" at bounding box center [493, 294] width 870 height 347
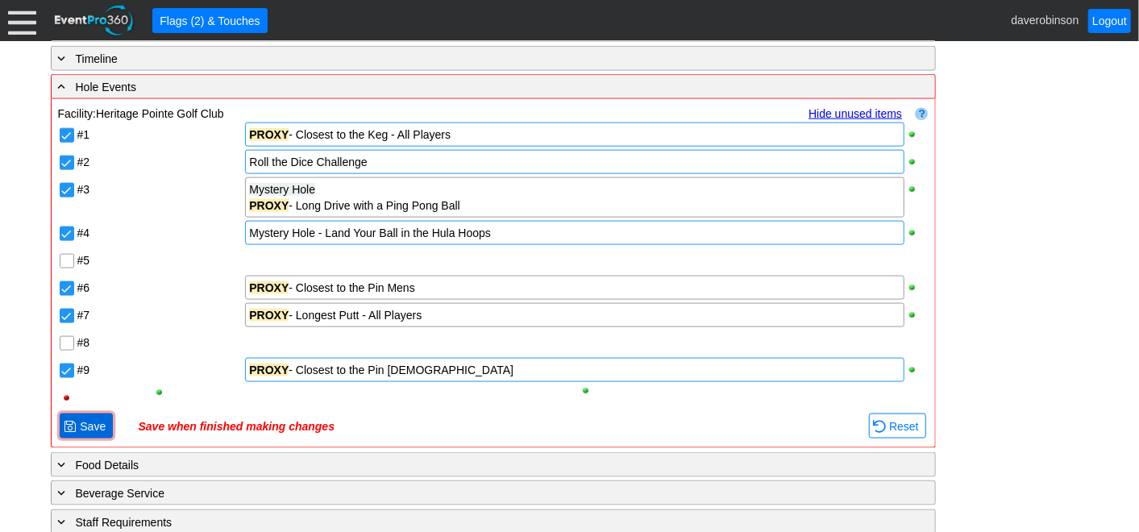
click at [98, 426] on span "Save" at bounding box center [93, 426] width 32 height 16
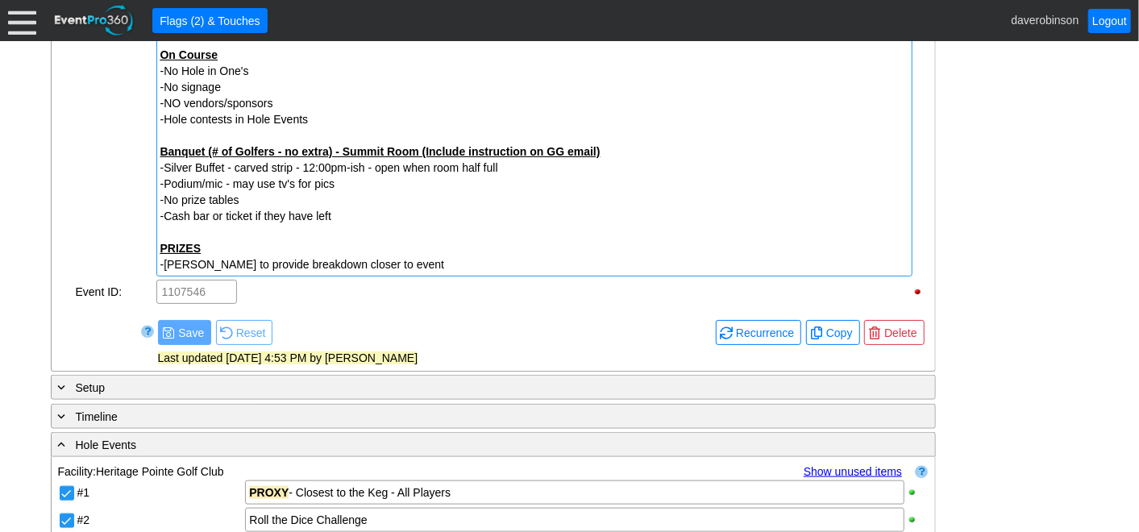
scroll to position [1011, 0]
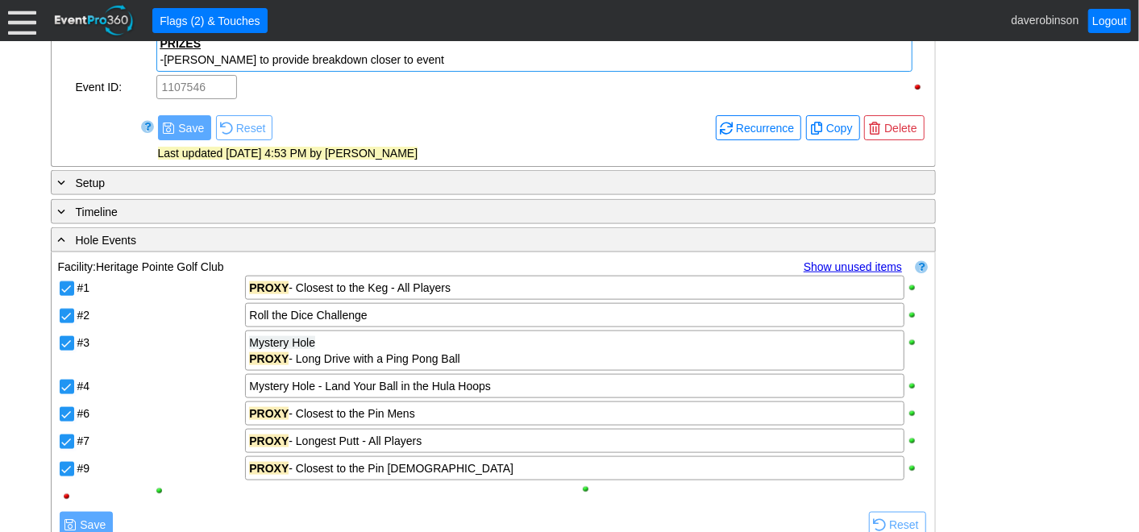
click at [420, 276] on div "PROXY - Closest to the Keg - All Players" at bounding box center [574, 288] width 658 height 24
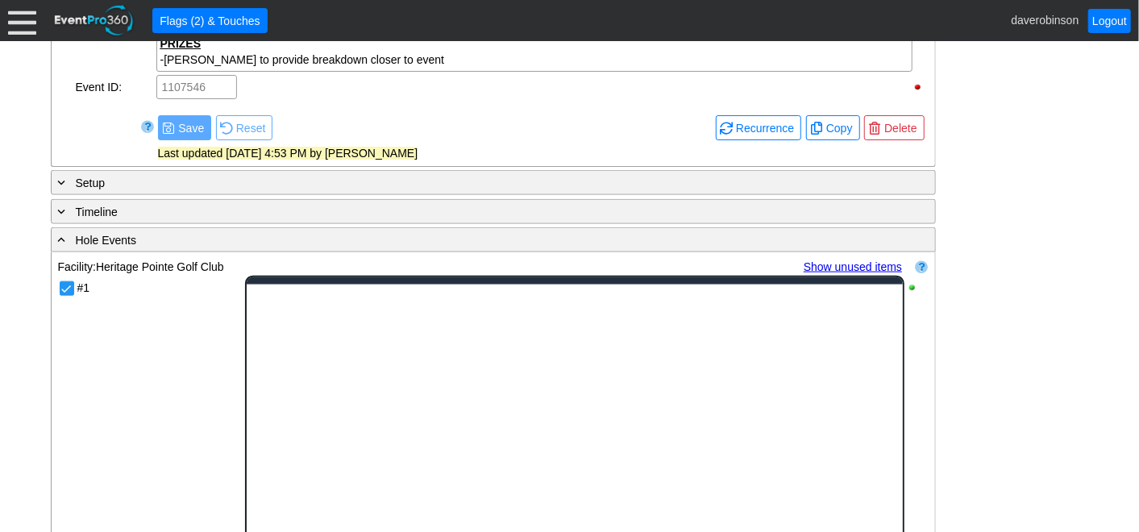
scroll to position [0, 0]
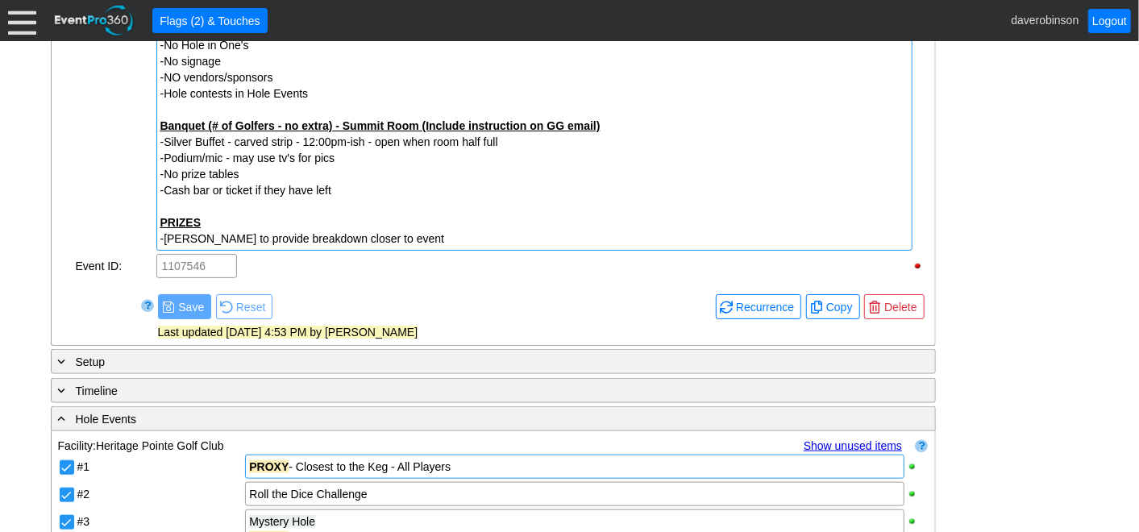
click at [414, 229] on div "-Rental clubs paid by host - $35/player -Drink tickets - 2 tickets/player- HP t…" at bounding box center [534, 93] width 748 height 306
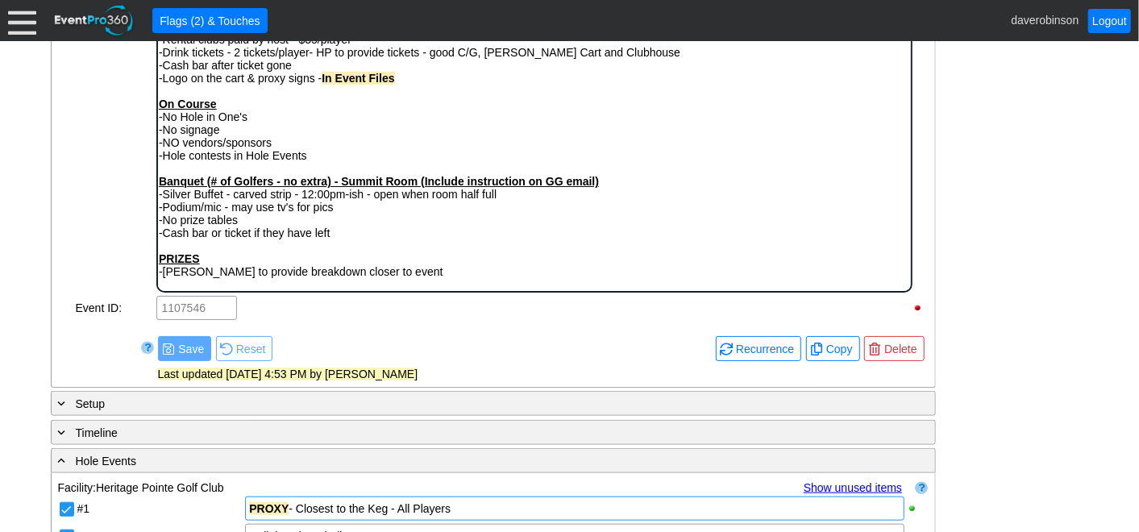
scroll to position [754, 0]
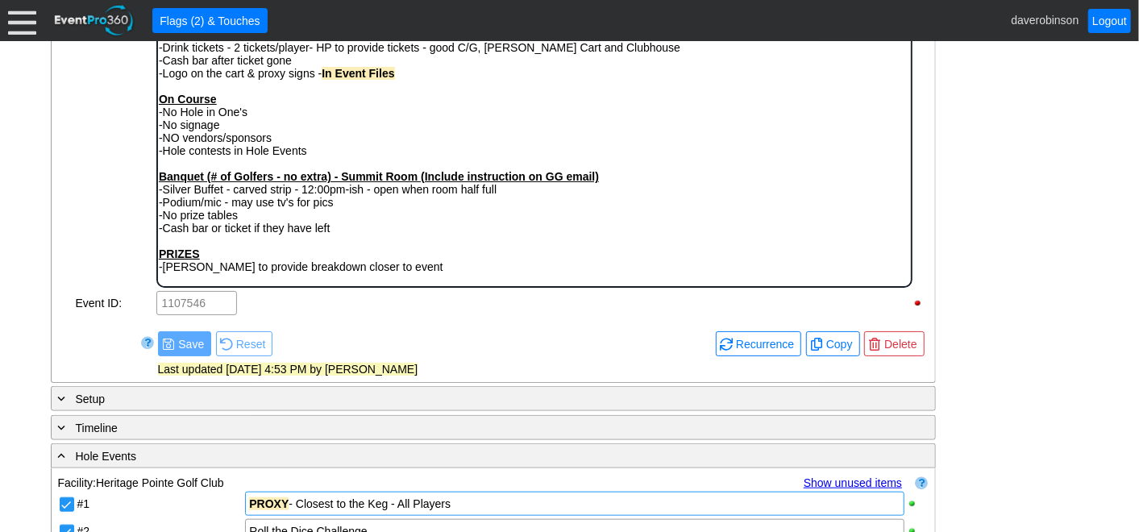
click at [409, 279] on body "Jessica You - jessica.you@eavor.com - 403.305.1686 Pointe - Charges in Summary …" at bounding box center [533, 103] width 753 height 356
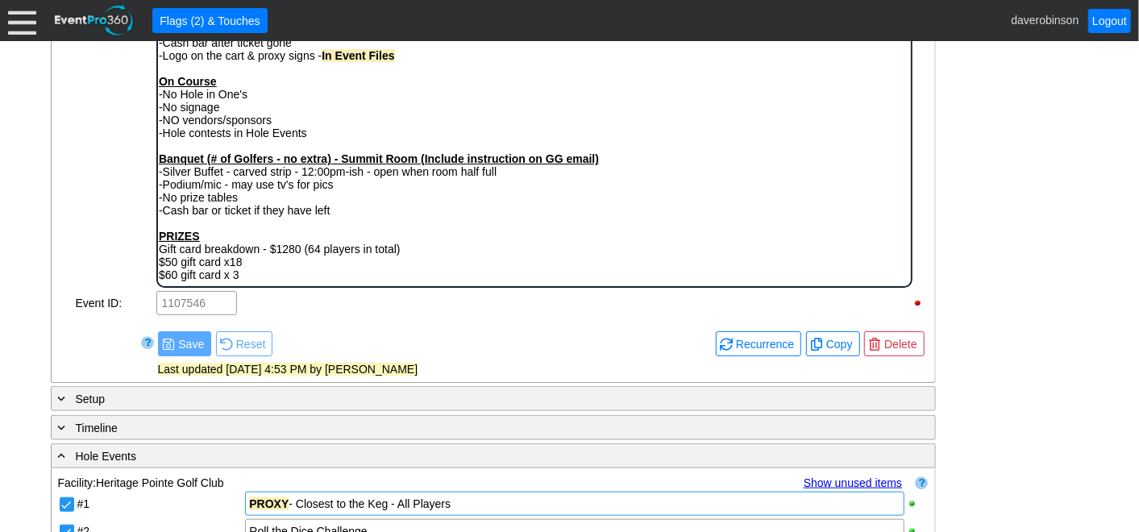
click at [450, 250] on div "-Rental clubs paid by host - $35/player -Drink tickets - 2 tickets/player- HP t…" at bounding box center [533, 145] width 751 height 271
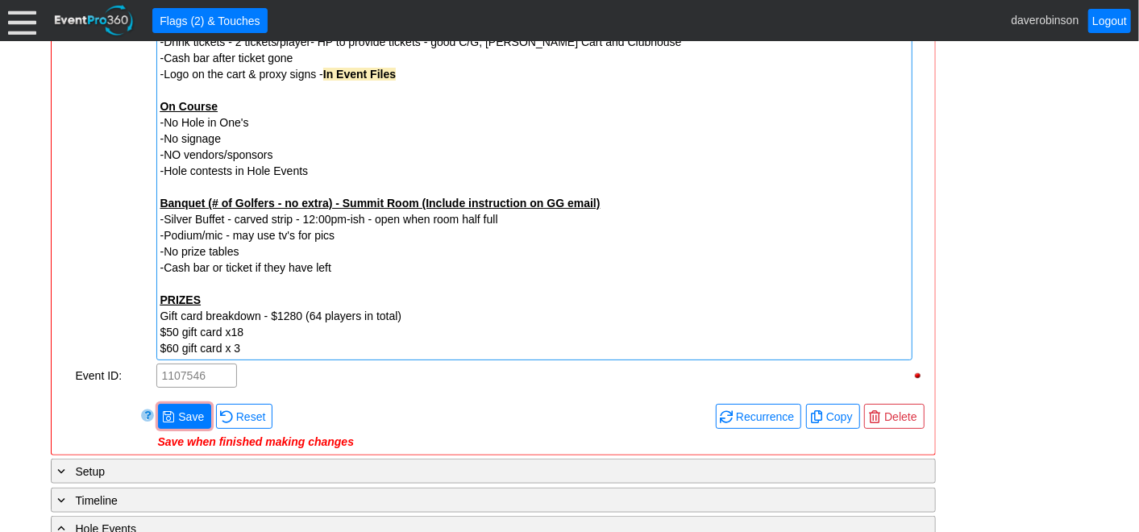
click at [65, 210] on div at bounding box center [66, 122] width 16 height 479
click at [177, 404] on span "● Save" at bounding box center [184, 416] width 53 height 25
